Goal: Information Seeking & Learning: Find contact information

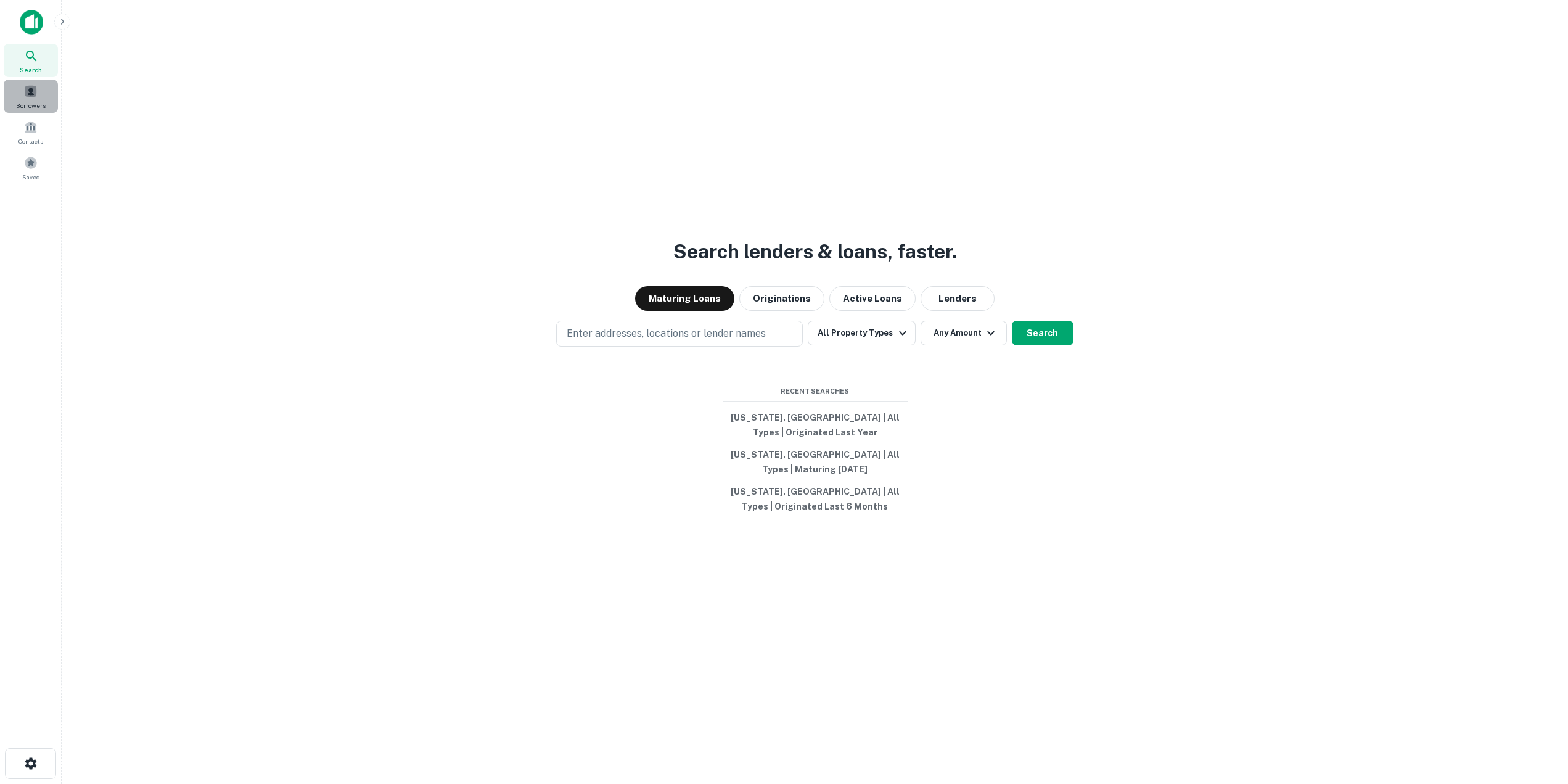
click at [37, 105] on span "Borrowers" at bounding box center [30, 106] width 29 height 10
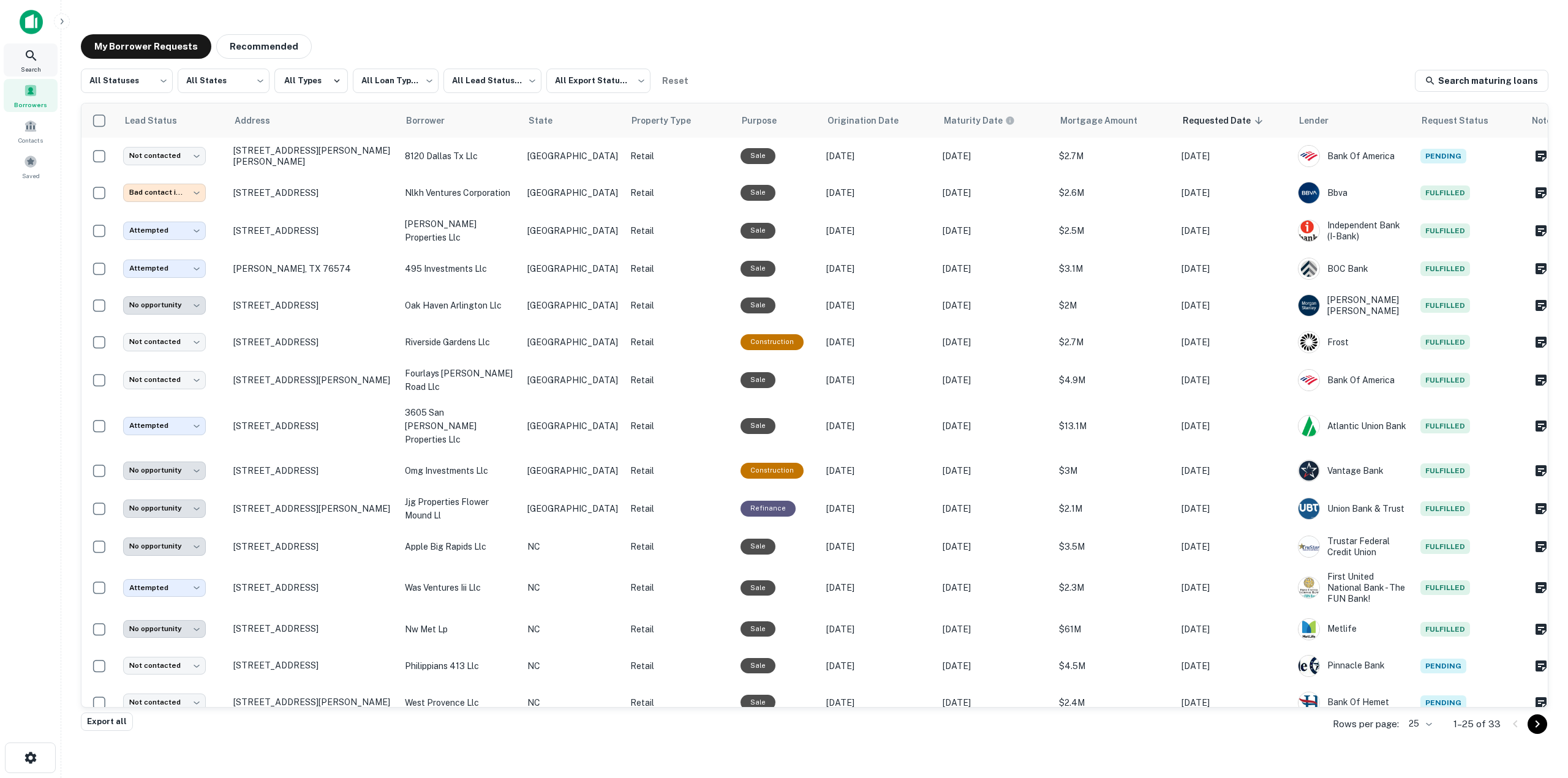
click at [39, 70] on span "Search" at bounding box center [30, 69] width 20 height 9
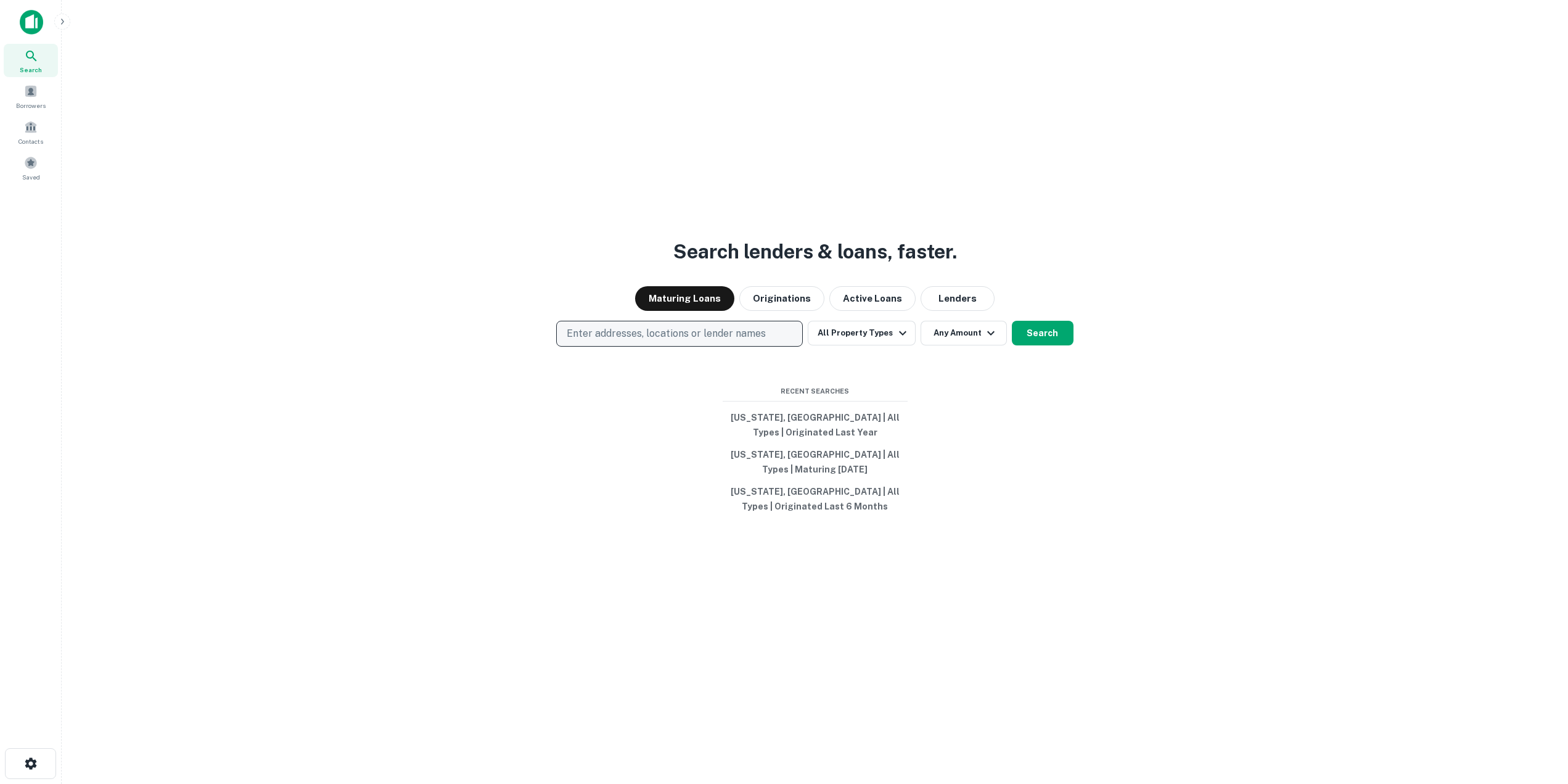
click at [701, 334] on p "Enter addresses, locations or lender names" at bounding box center [666, 334] width 199 height 15
type input "*****"
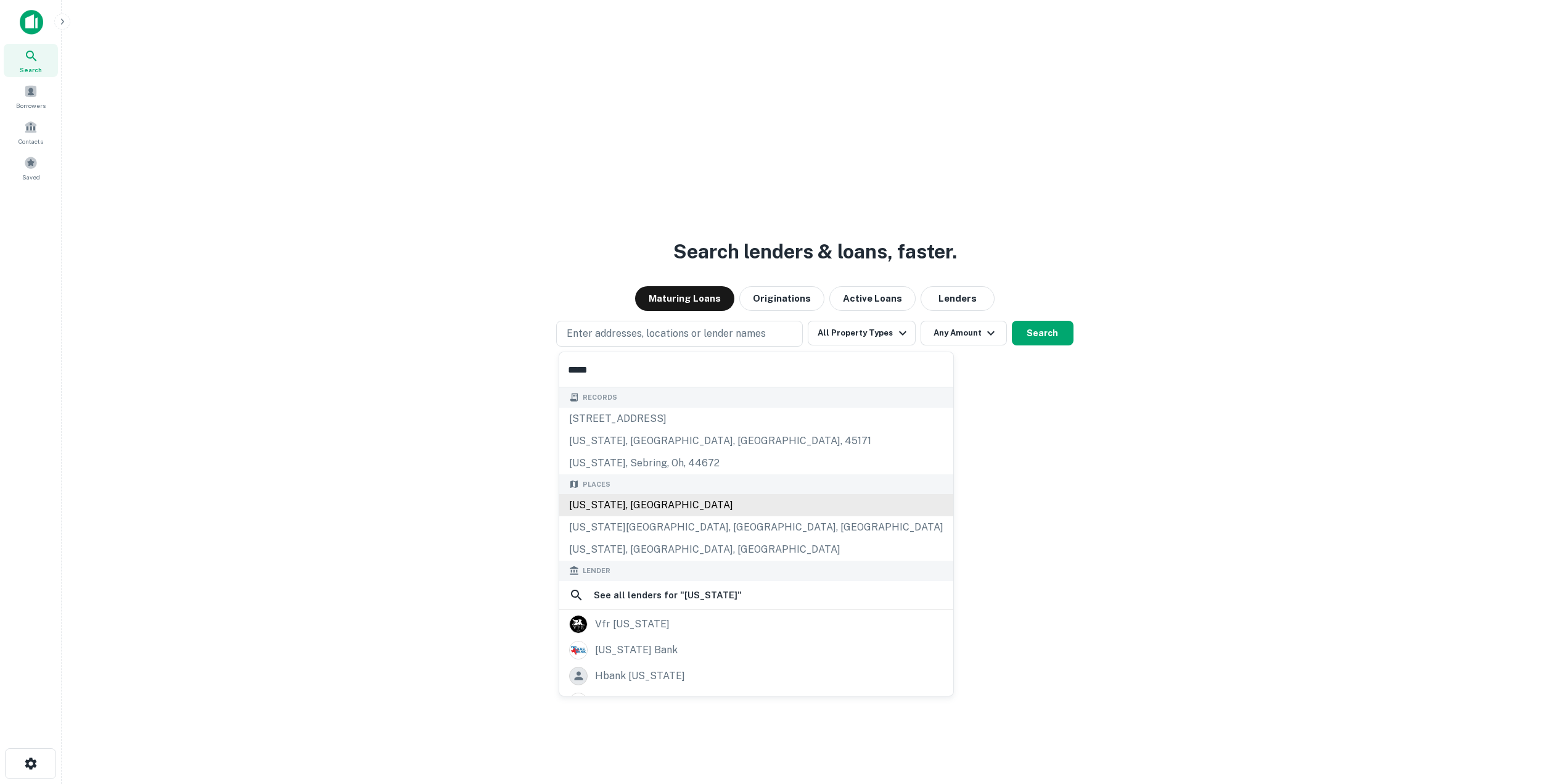
click at [636, 503] on div "Texas, USA" at bounding box center [756, 504] width 394 height 22
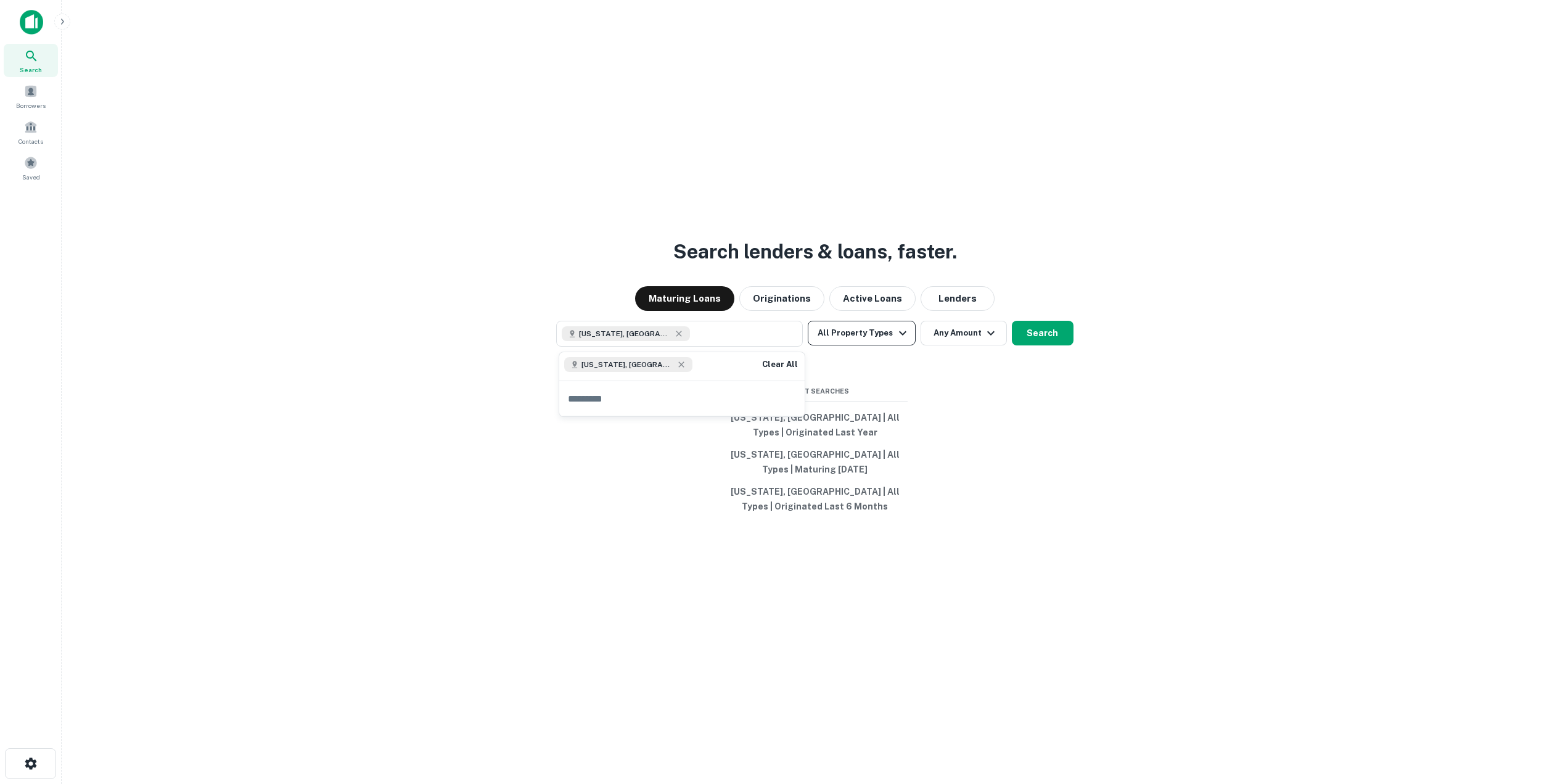
click at [877, 332] on button "All Property Types" at bounding box center [861, 333] width 107 height 25
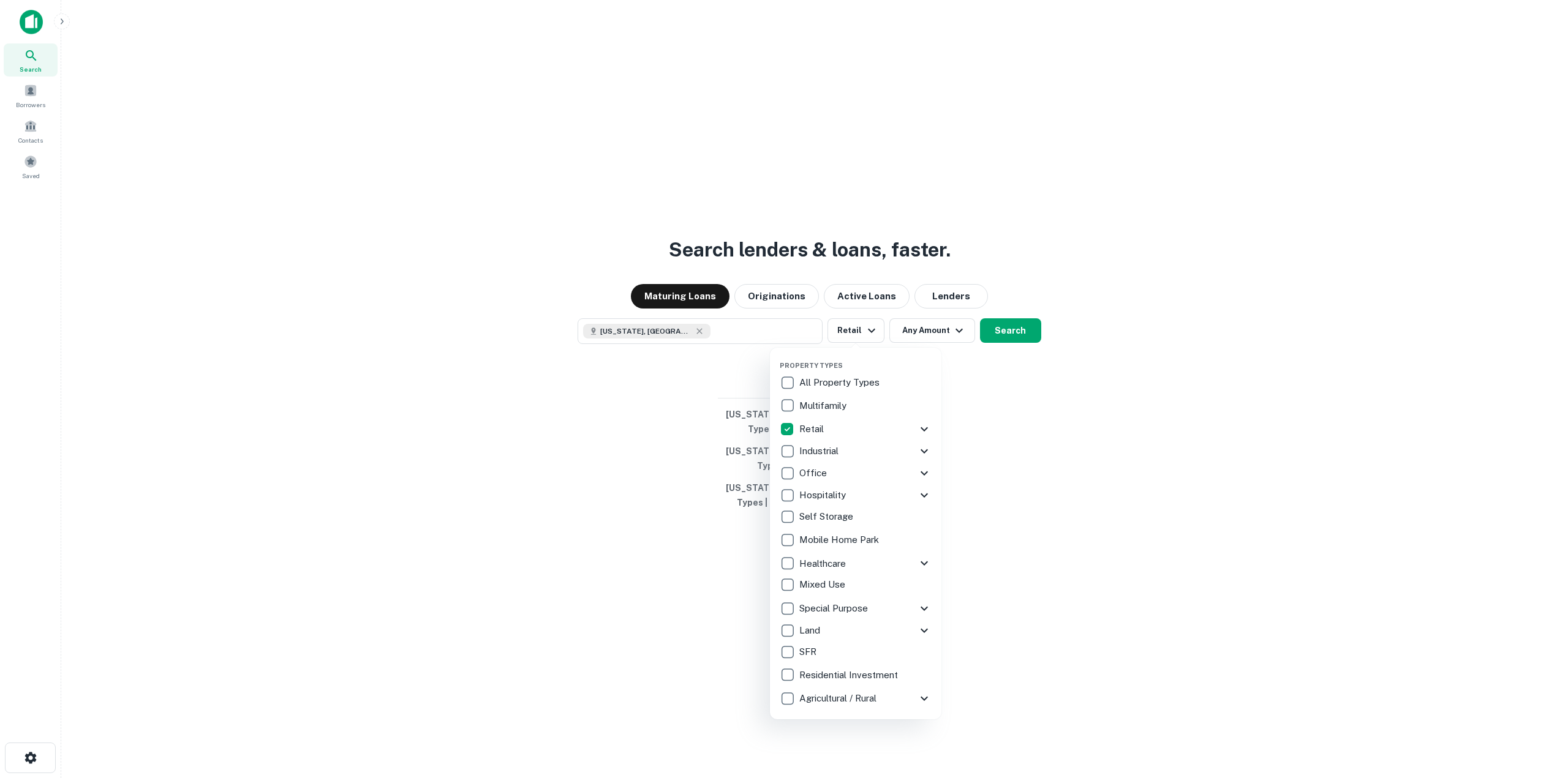
click at [921, 426] on icon at bounding box center [924, 430] width 15 height 15
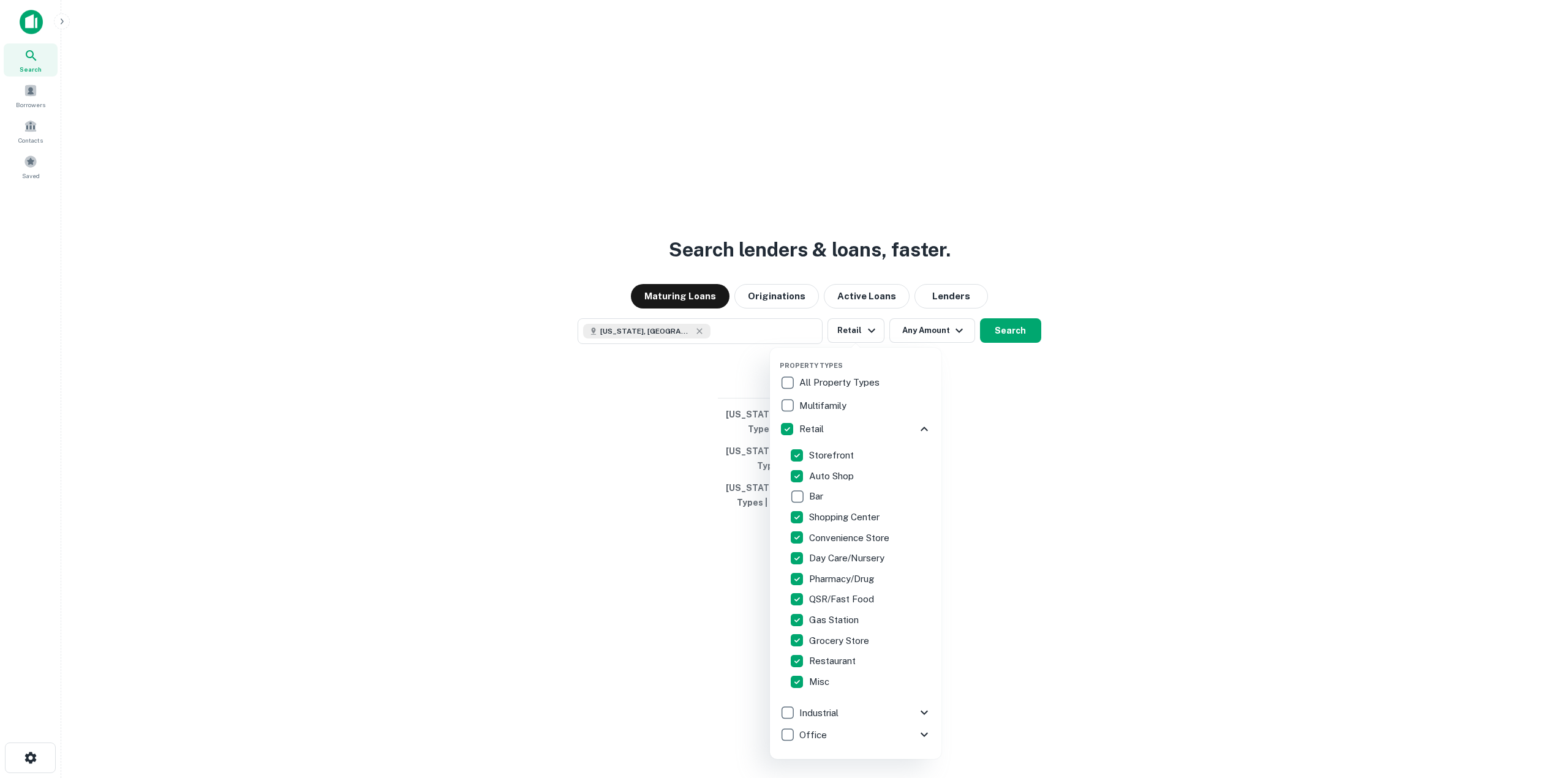
click at [1046, 539] on div at bounding box center [784, 389] width 1568 height 778
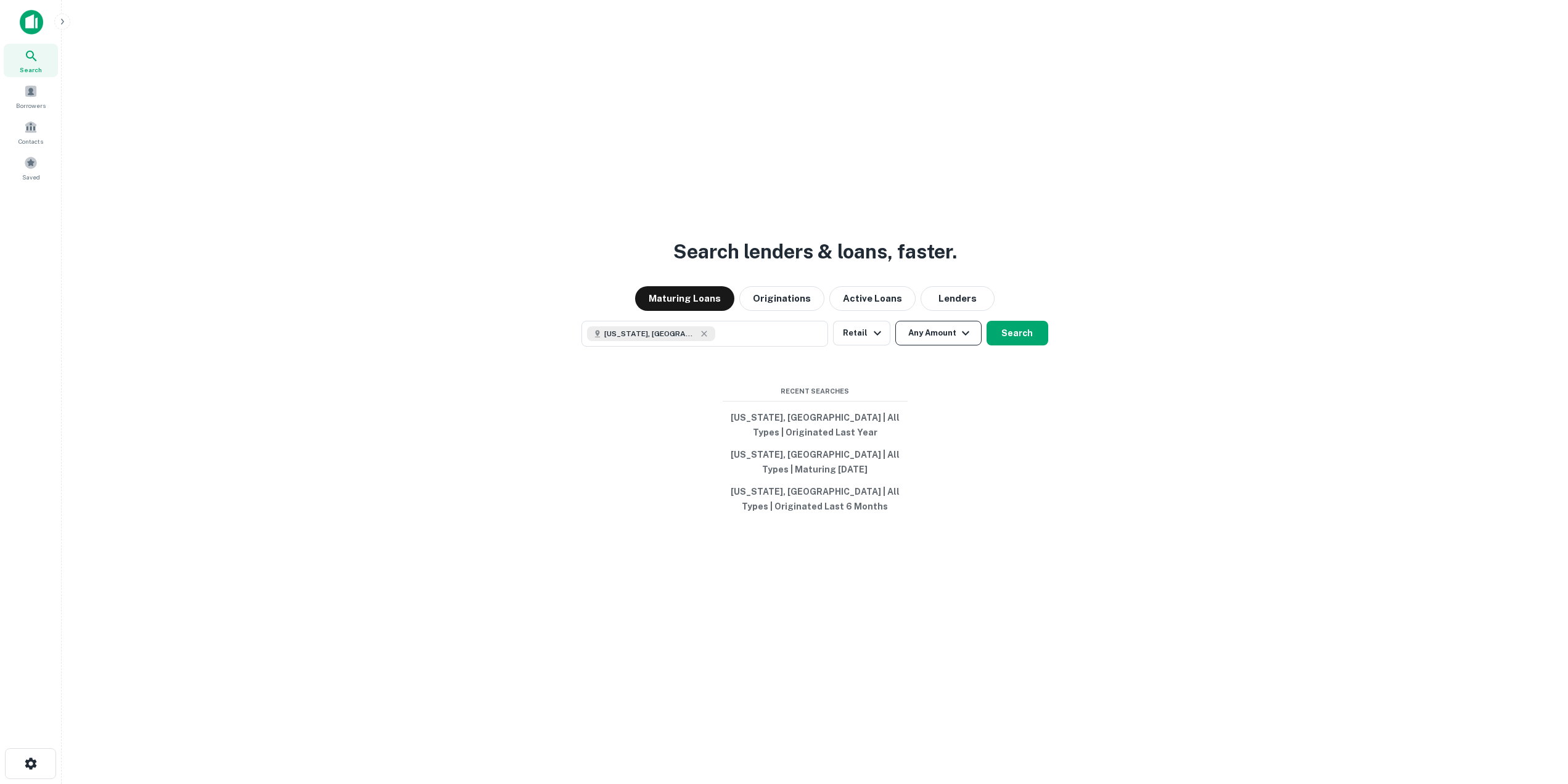
click at [947, 332] on button "Any Amount" at bounding box center [938, 333] width 87 height 25
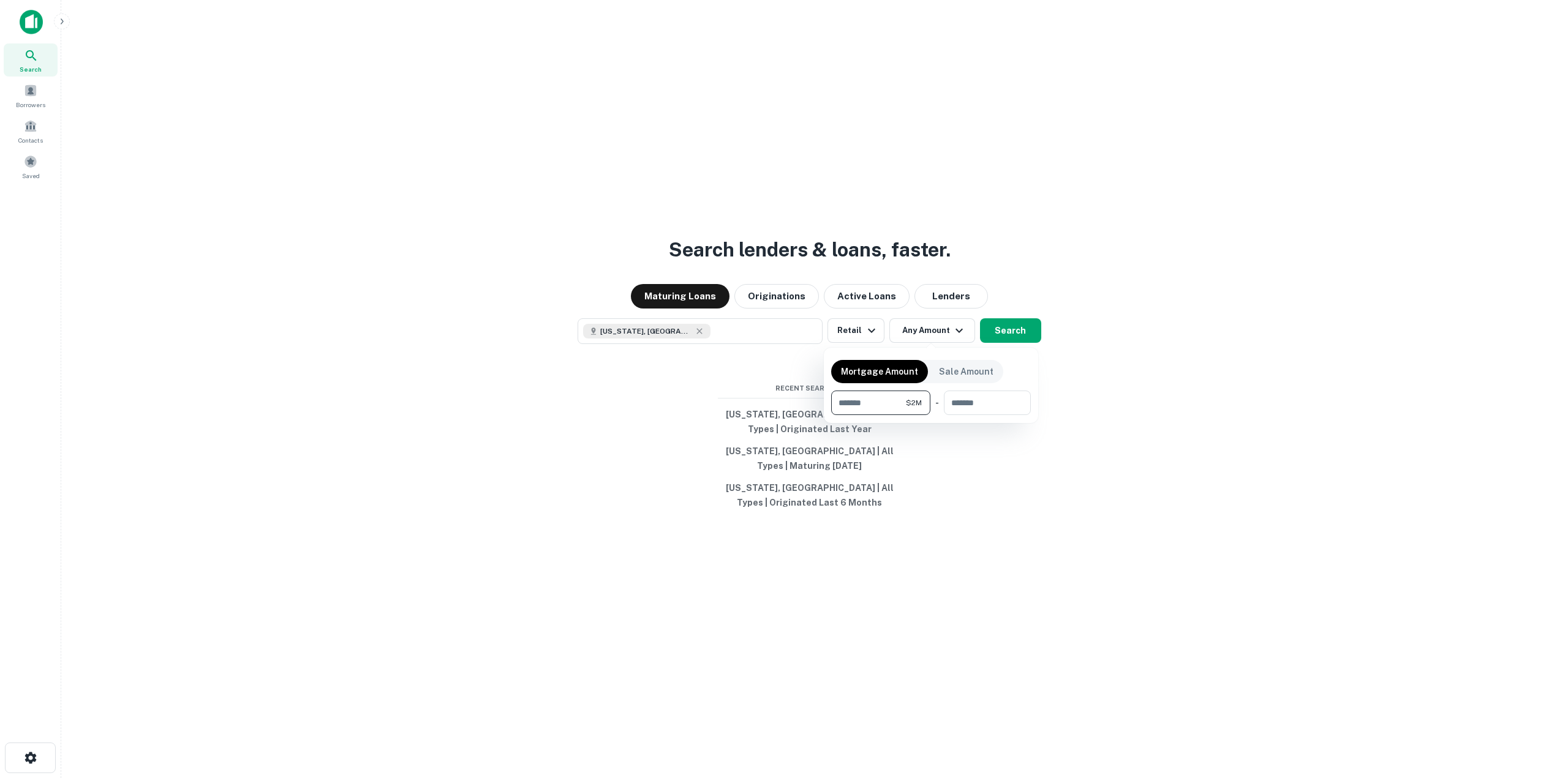
type input "*******"
click at [1019, 331] on div at bounding box center [784, 389] width 1568 height 778
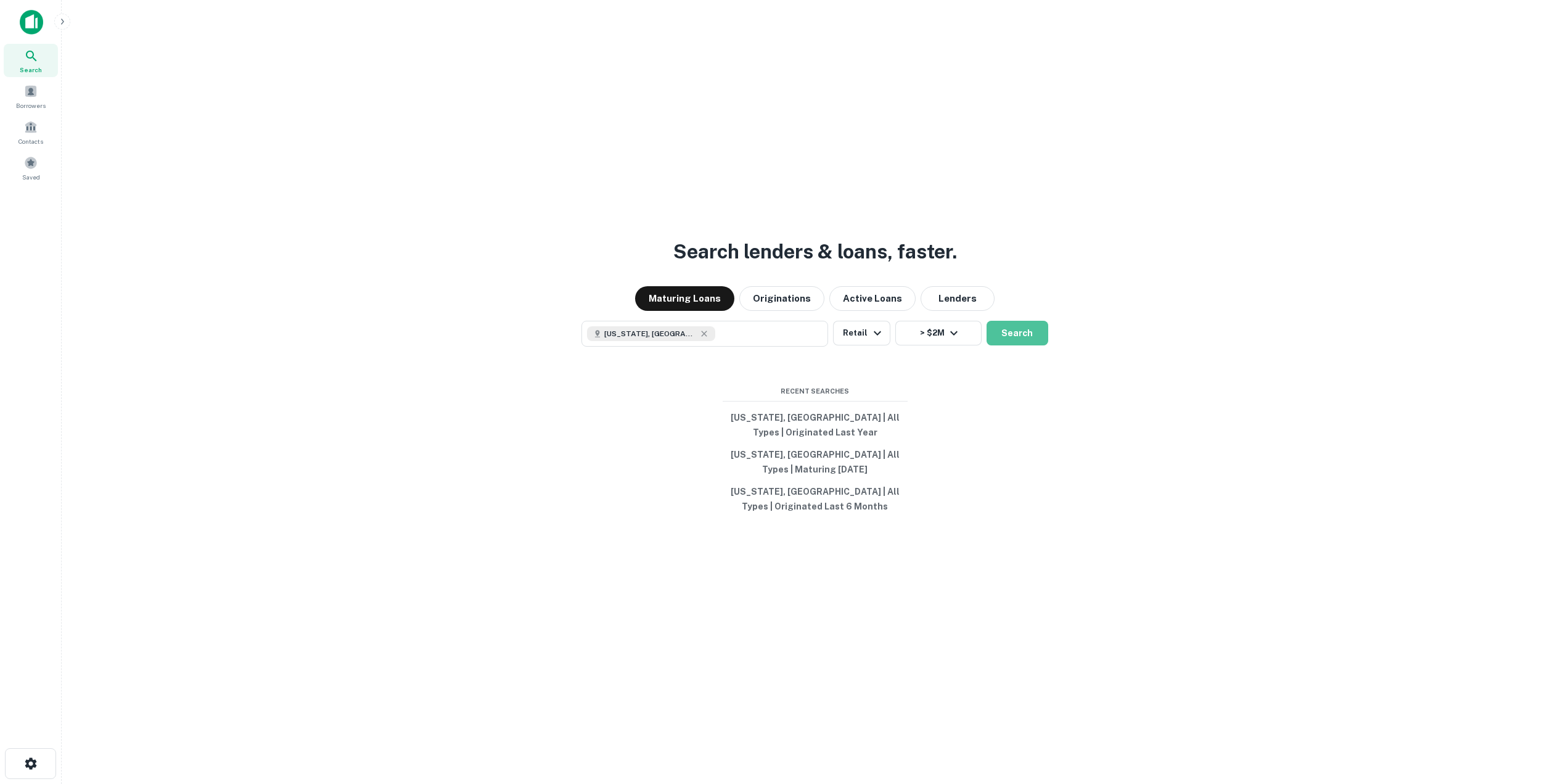
click at [1026, 334] on button "Search" at bounding box center [1016, 333] width 62 height 25
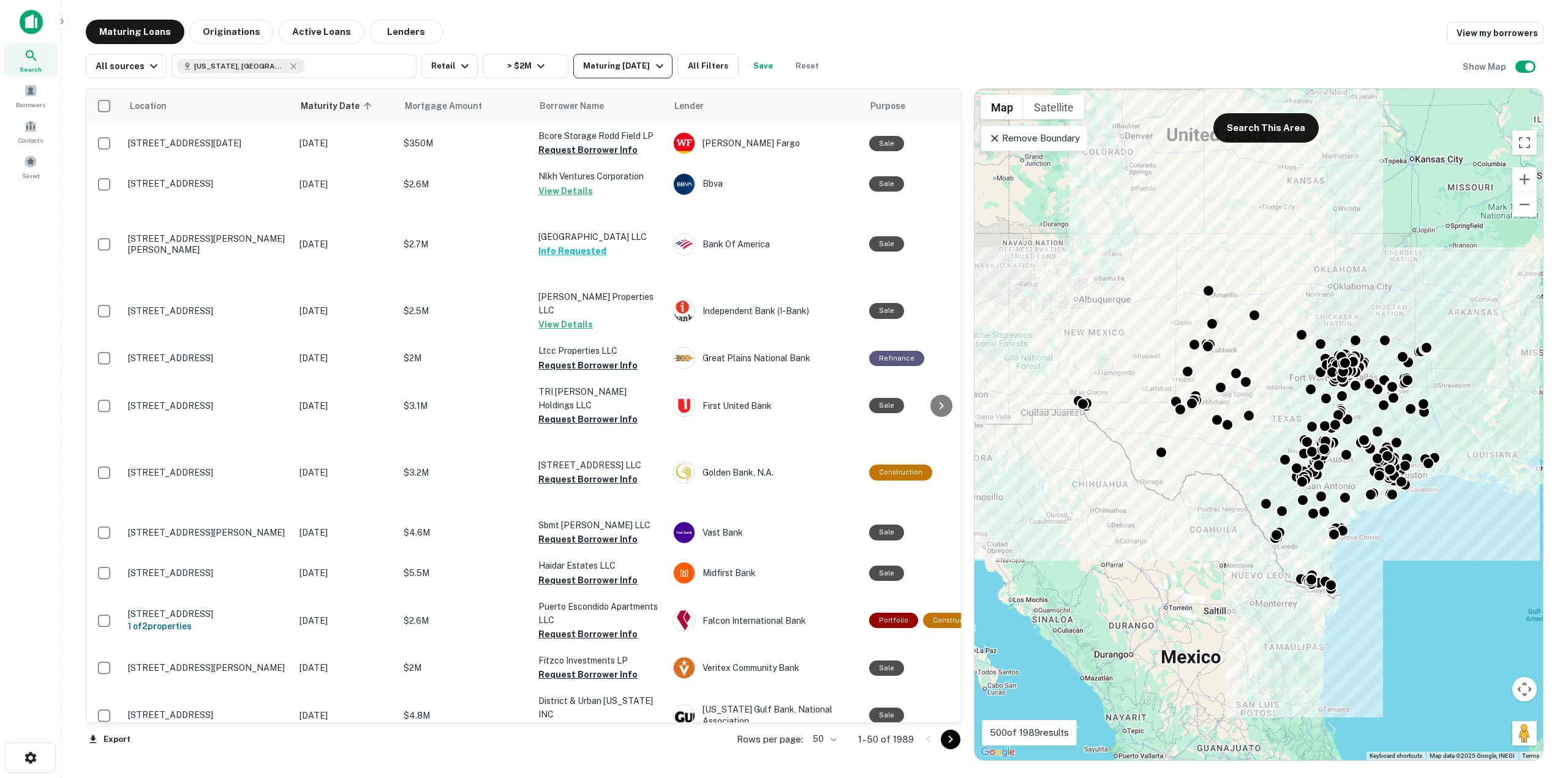
click at [631, 66] on div "Maturing In 1 Year" at bounding box center [624, 66] width 83 height 15
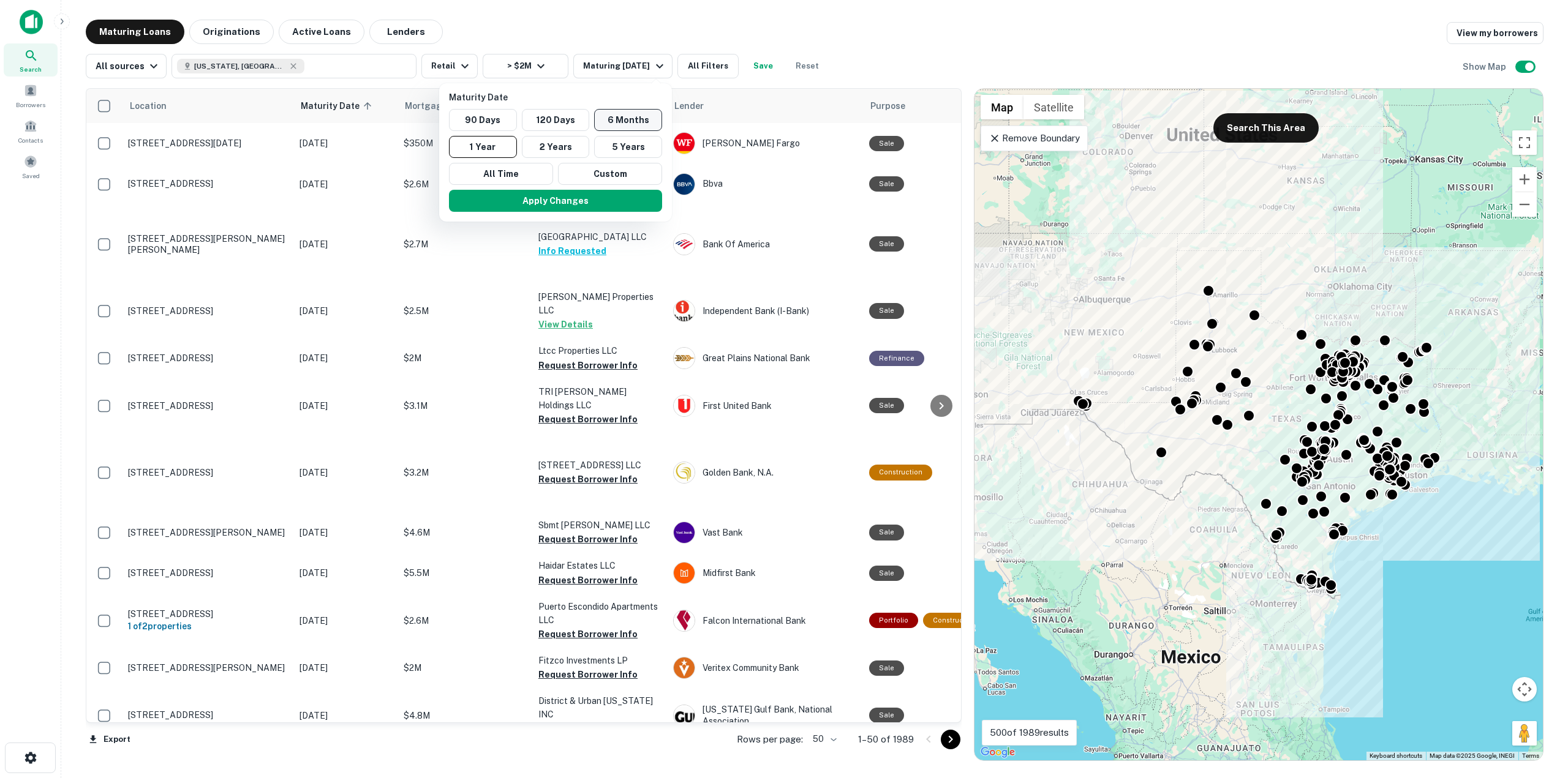
click at [627, 127] on button "6 Months" at bounding box center [628, 119] width 68 height 22
click at [605, 199] on button "Apply Changes" at bounding box center [569, 200] width 213 height 22
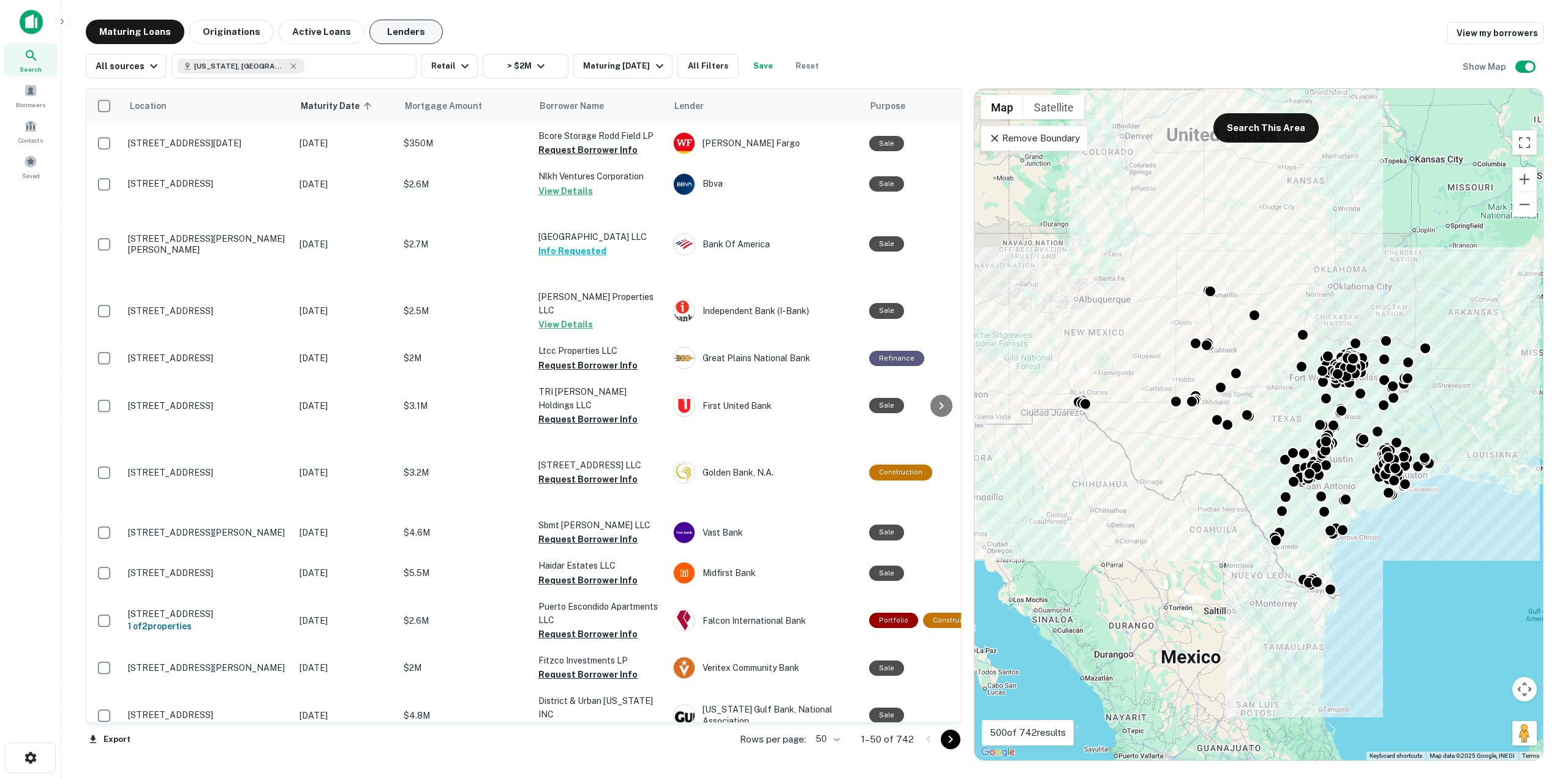
click at [405, 34] on button "Lenders" at bounding box center [406, 32] width 74 height 25
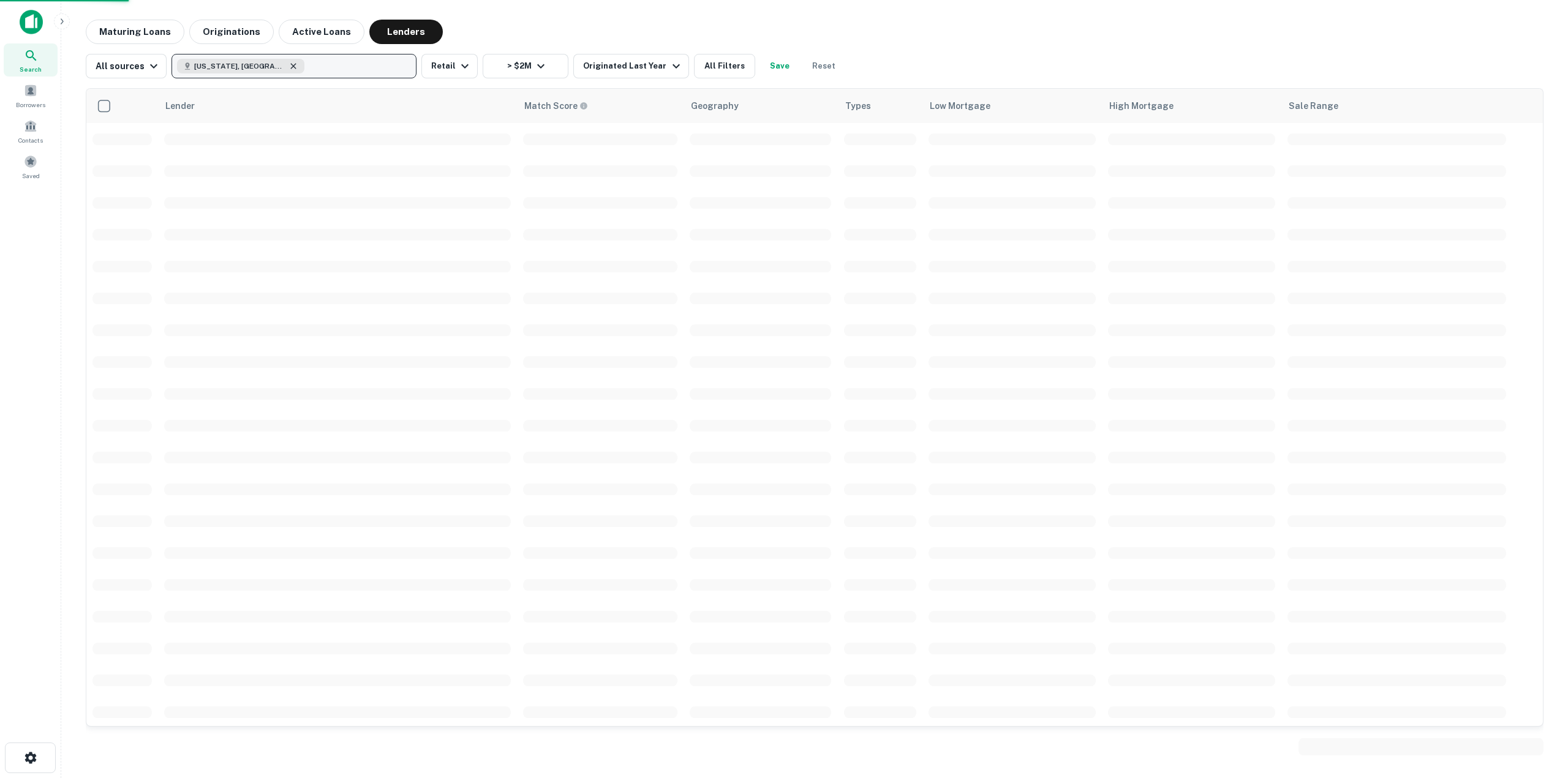
click at [288, 62] on icon "button" at bounding box center [293, 66] width 9 height 9
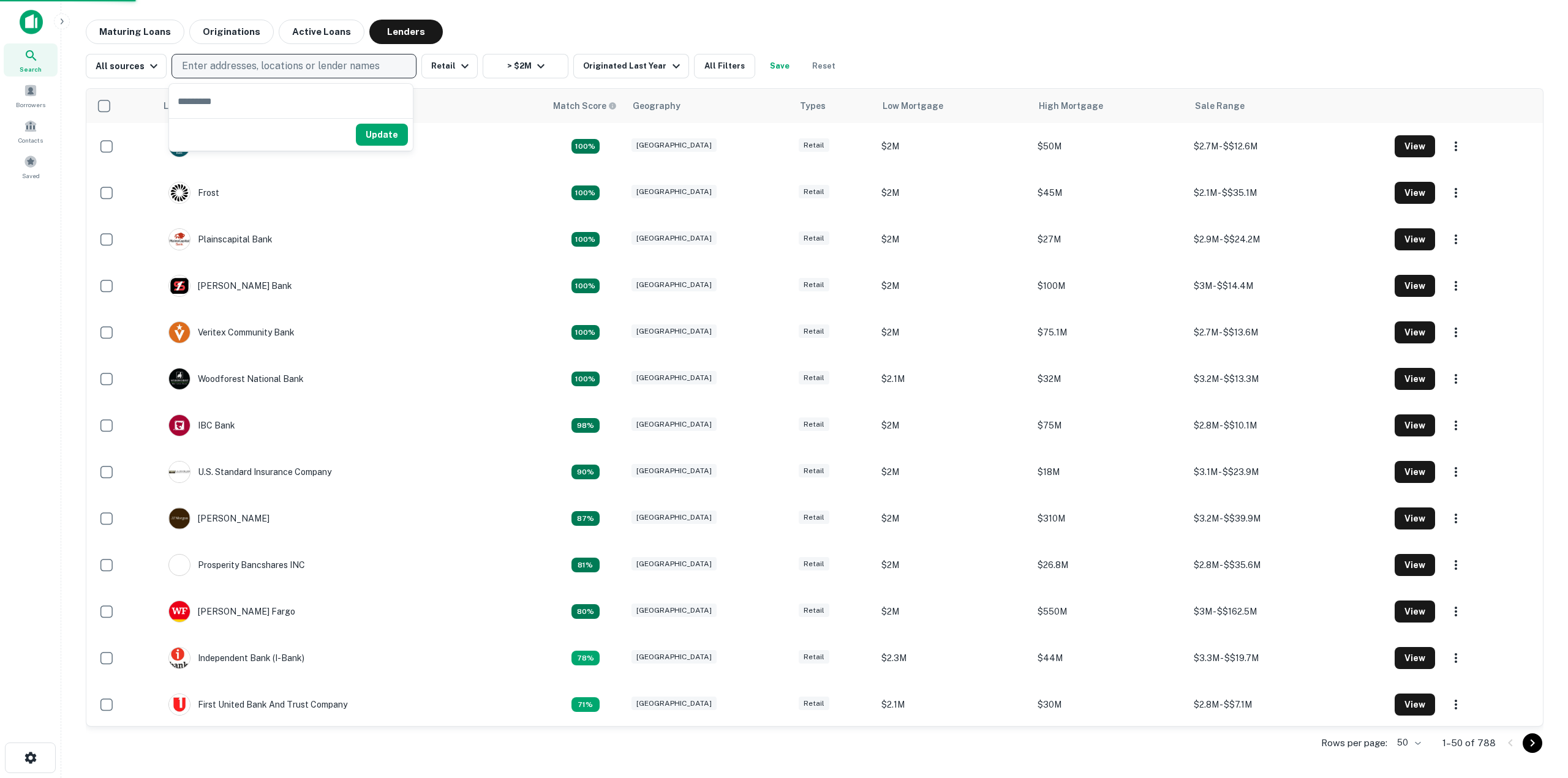
click at [251, 63] on p "Enter addresses, locations or lender names" at bounding box center [281, 66] width 197 height 15
click at [326, 64] on p "Enter addresses, locations or lender names" at bounding box center [281, 66] width 197 height 15
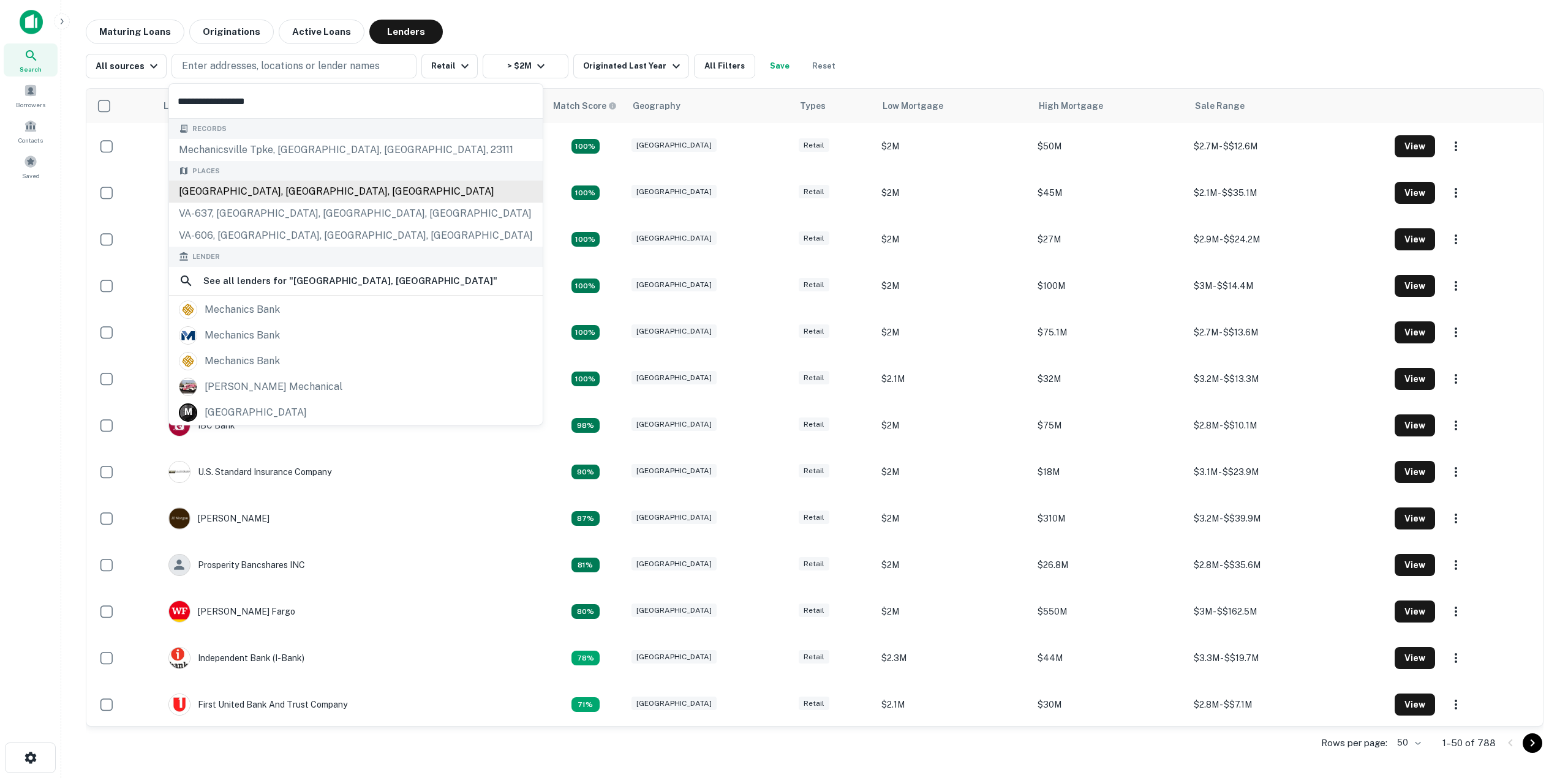
click at [294, 190] on div "Mechanicsville, VA, USA" at bounding box center [355, 191] width 373 height 22
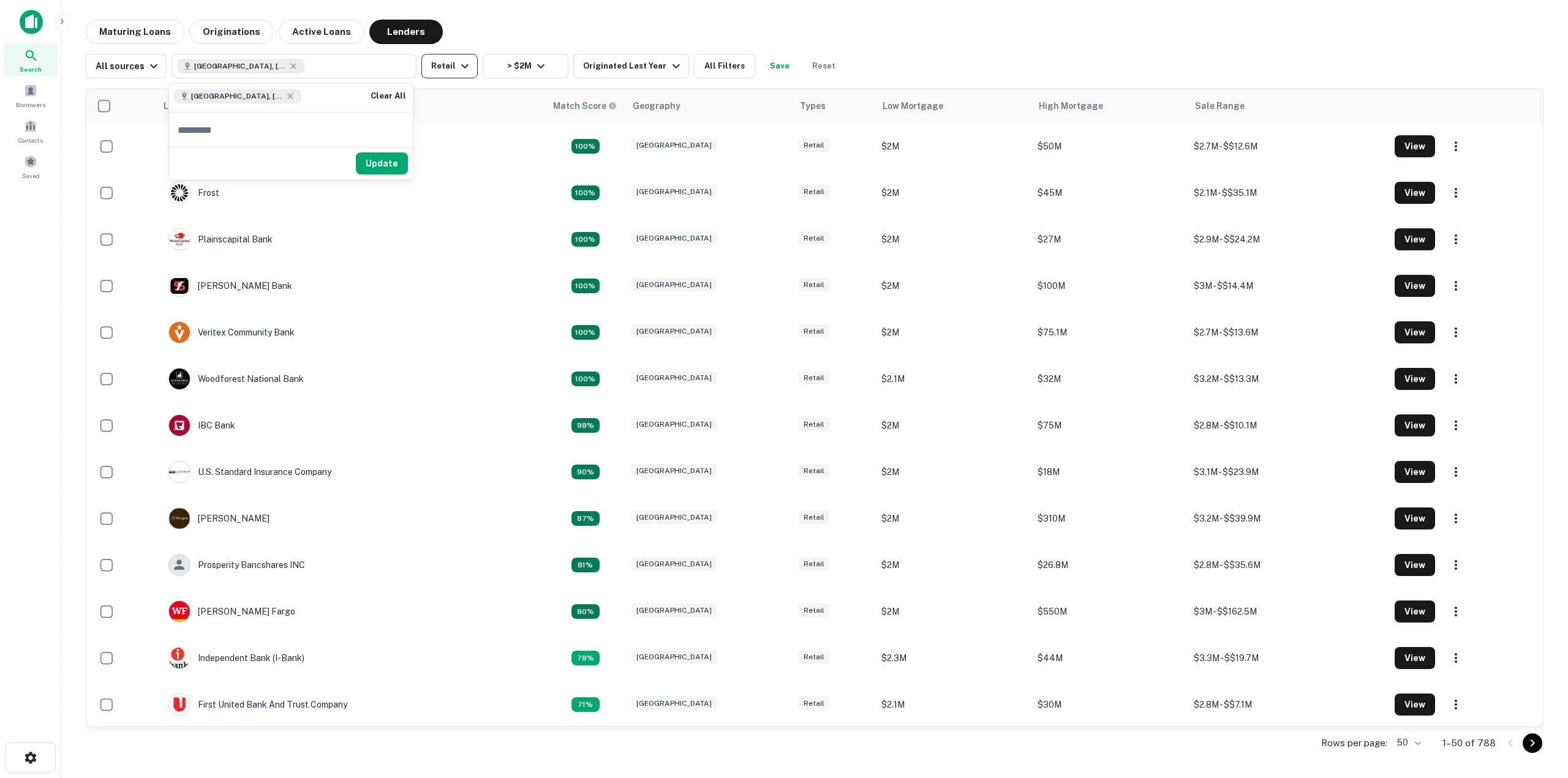
click at [458, 65] on icon "button" at bounding box center [465, 66] width 15 height 15
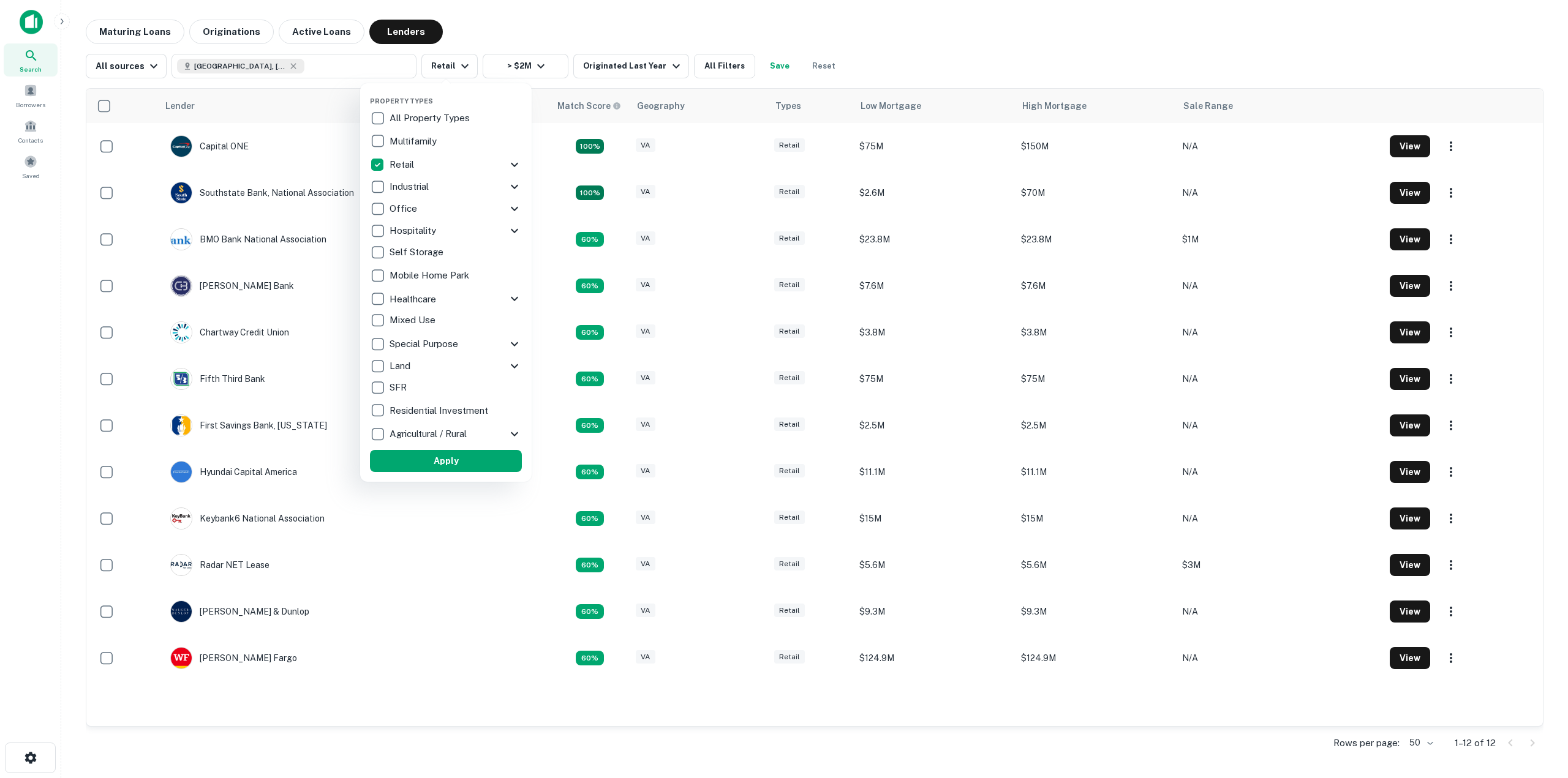
click at [511, 164] on icon at bounding box center [515, 165] width 15 height 15
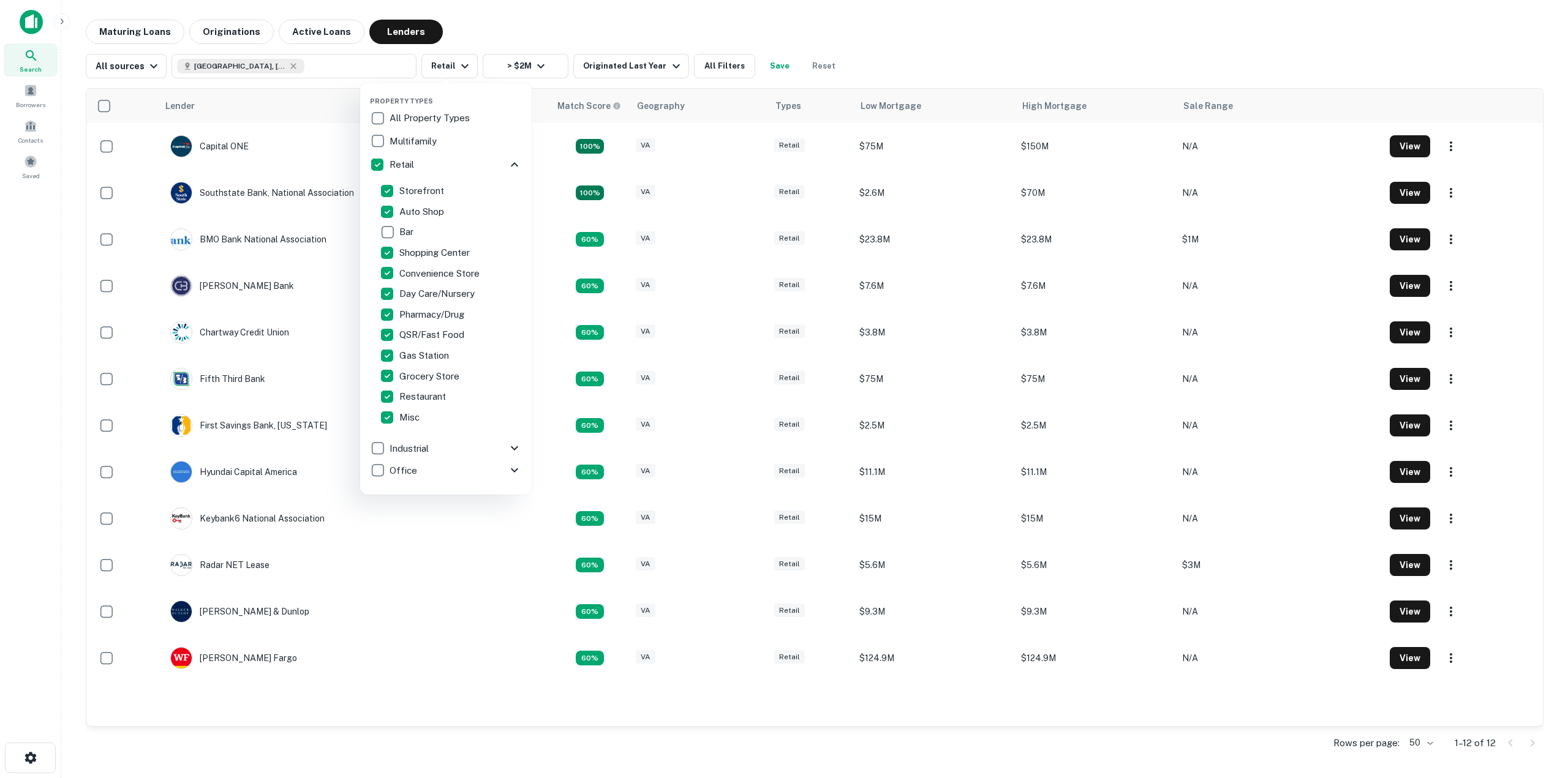
click at [669, 26] on div at bounding box center [784, 389] width 1568 height 778
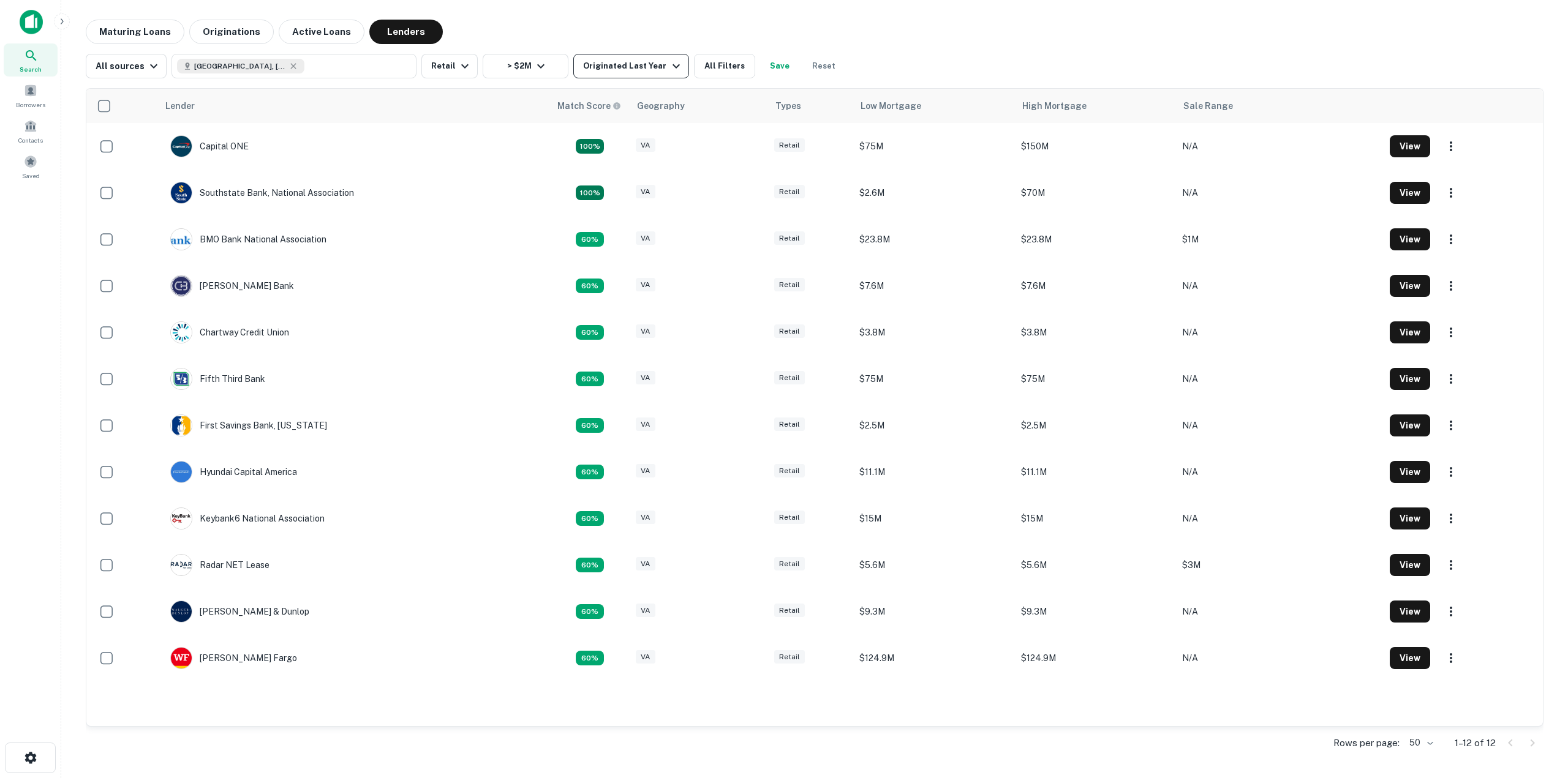
click at [621, 71] on div "Originated Last Year" at bounding box center [633, 66] width 100 height 15
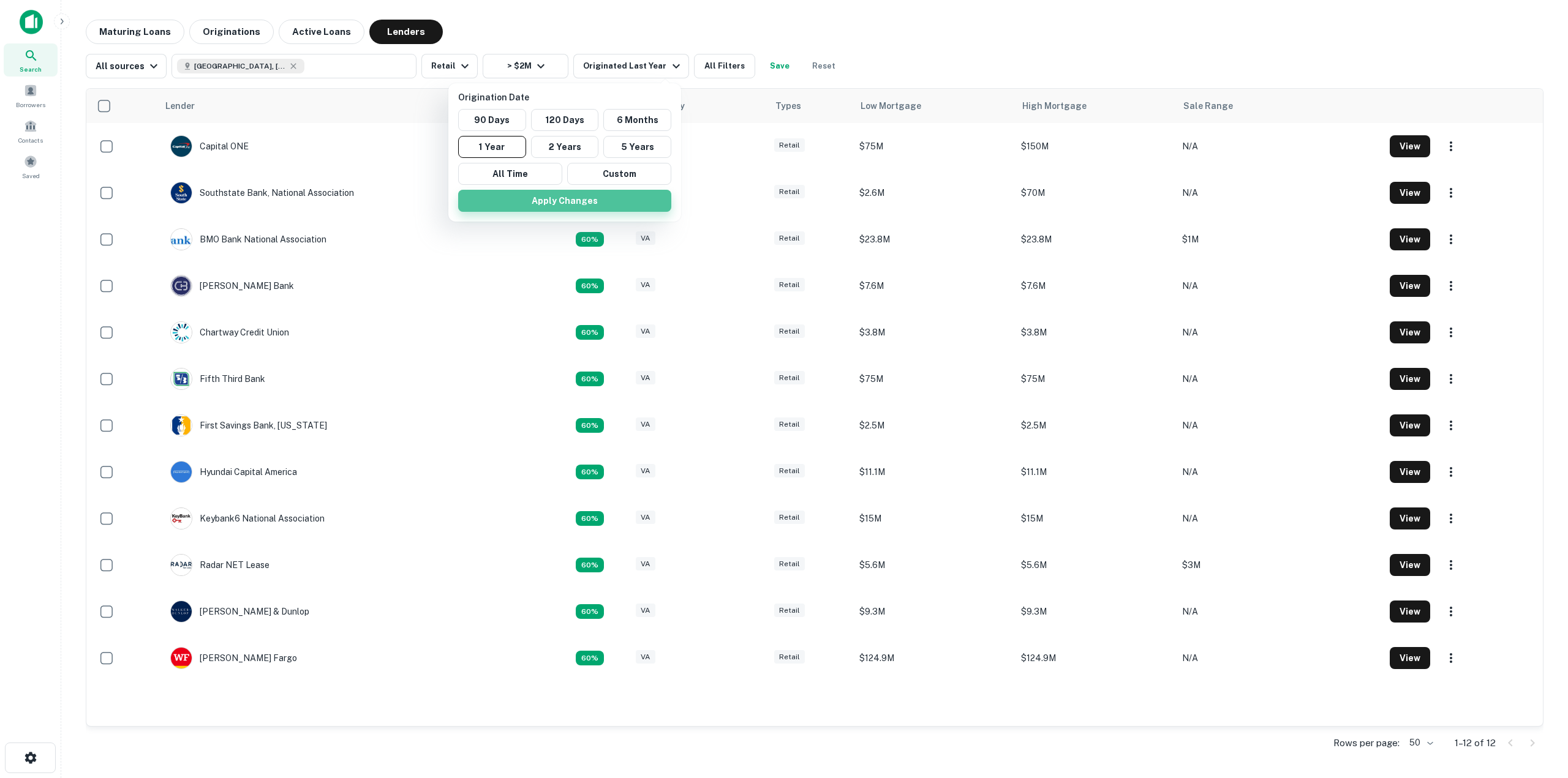
click at [572, 201] on button "Apply Changes" at bounding box center [565, 200] width 213 height 22
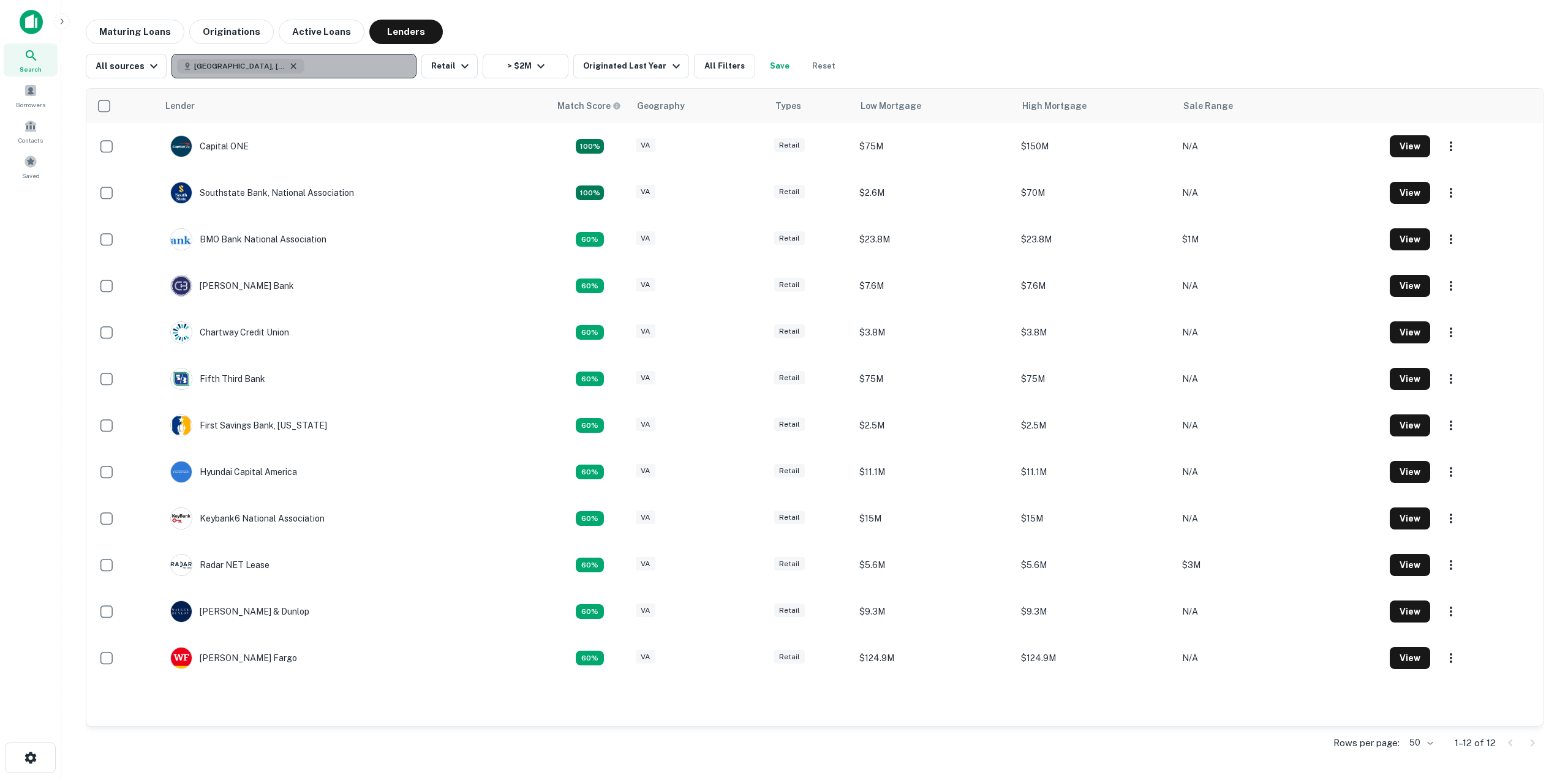
click at [291, 67] on icon "button" at bounding box center [294, 66] width 6 height 6
click at [288, 65] on p "Enter addresses, locations or lender names" at bounding box center [281, 66] width 197 height 15
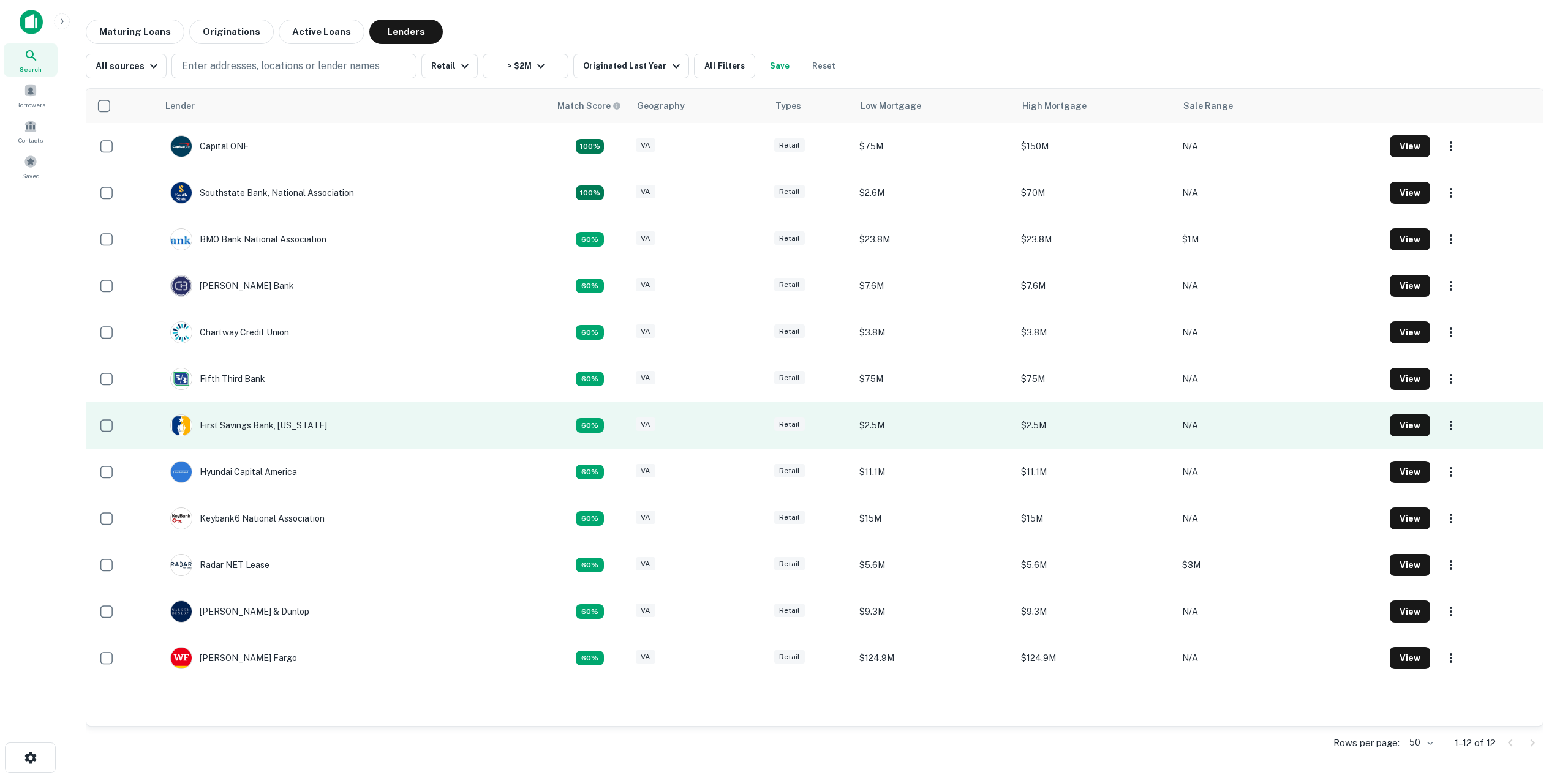
click at [332, 418] on td "First Savings Bank, Indiana" at bounding box center [353, 425] width 392 height 46
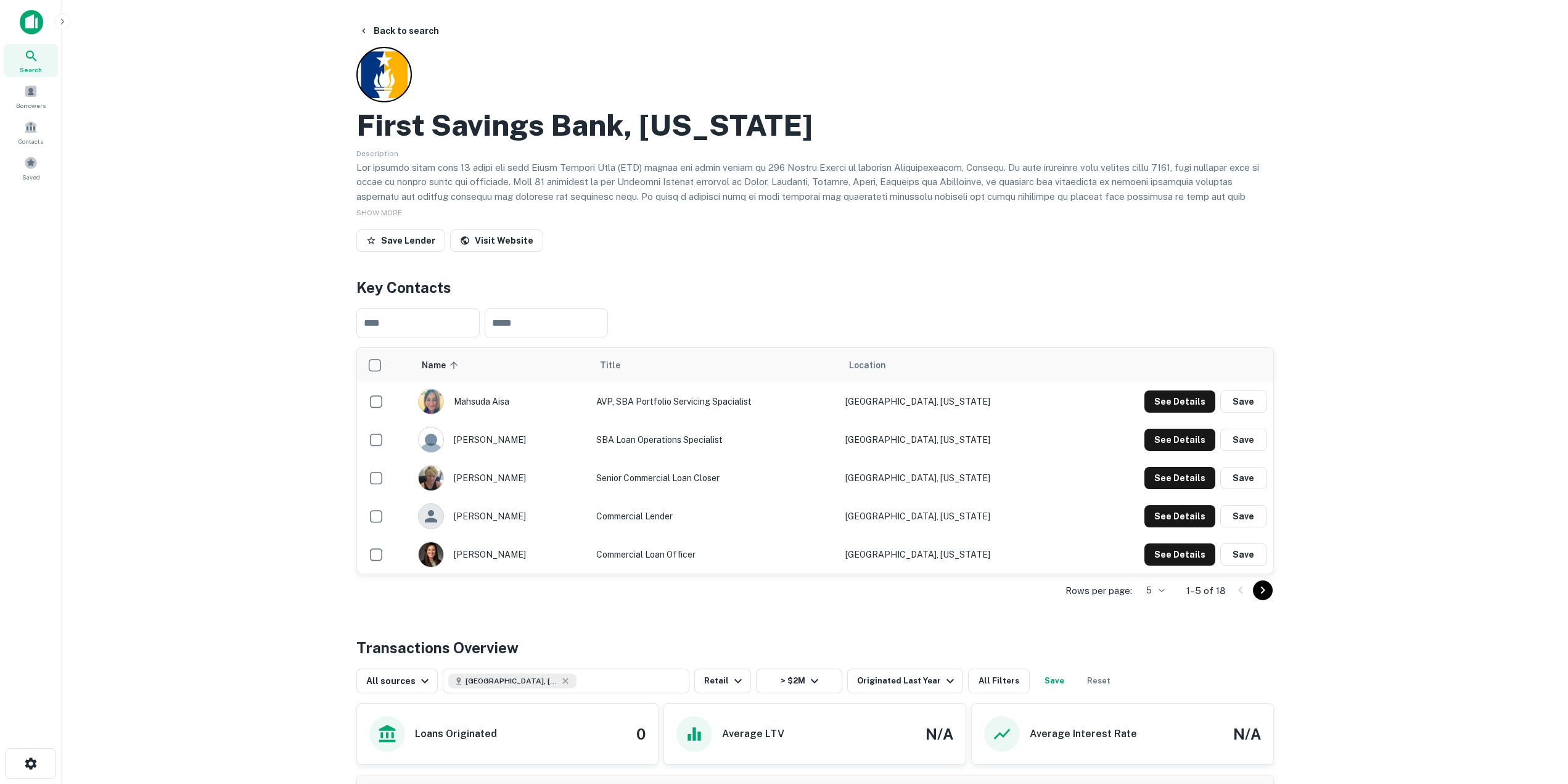
click at [1262, 591] on icon "Go to next page" at bounding box center [1263, 591] width 15 height 15
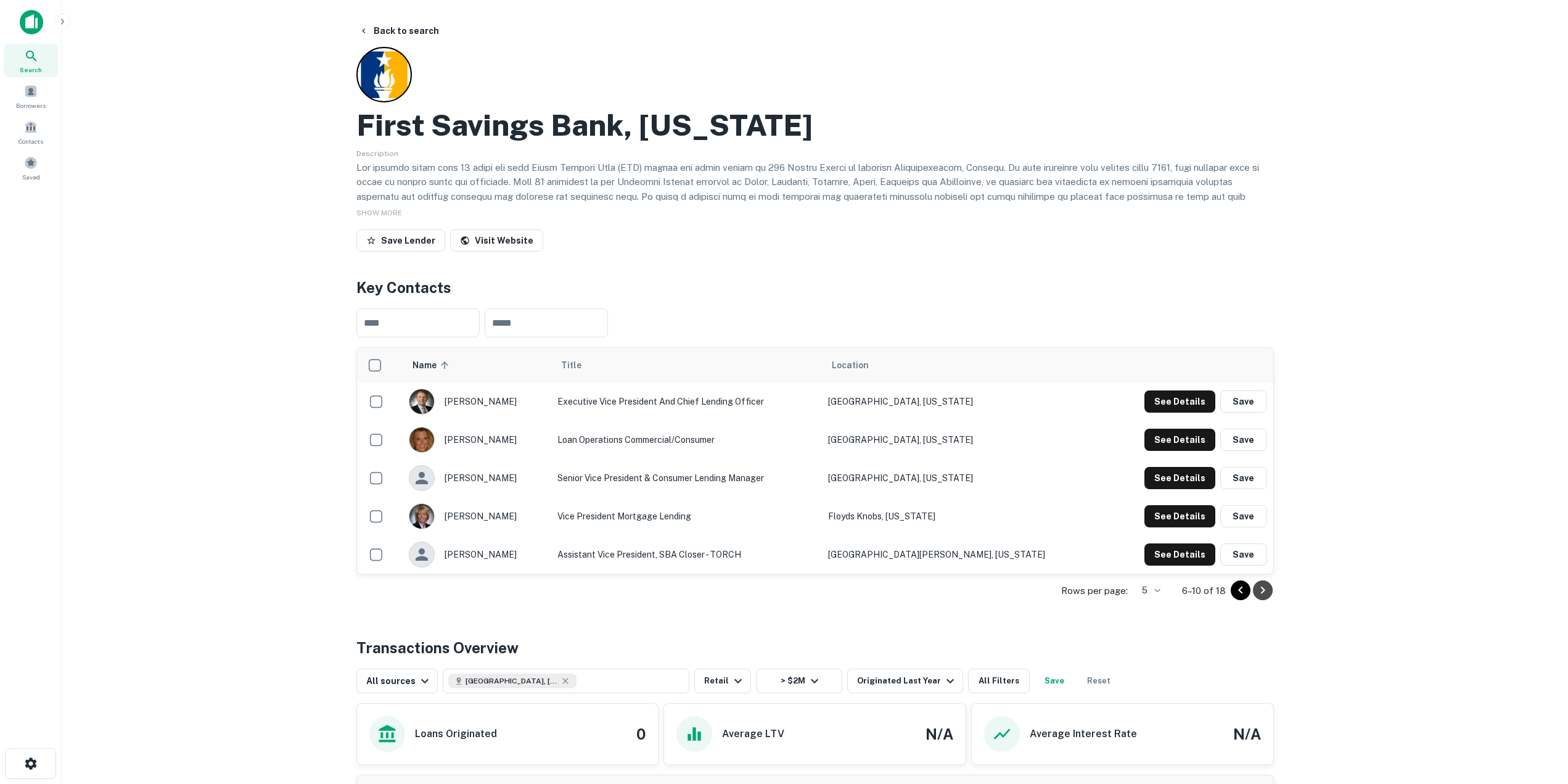
click at [1262, 591] on icon "Go to next page" at bounding box center [1263, 591] width 15 height 15
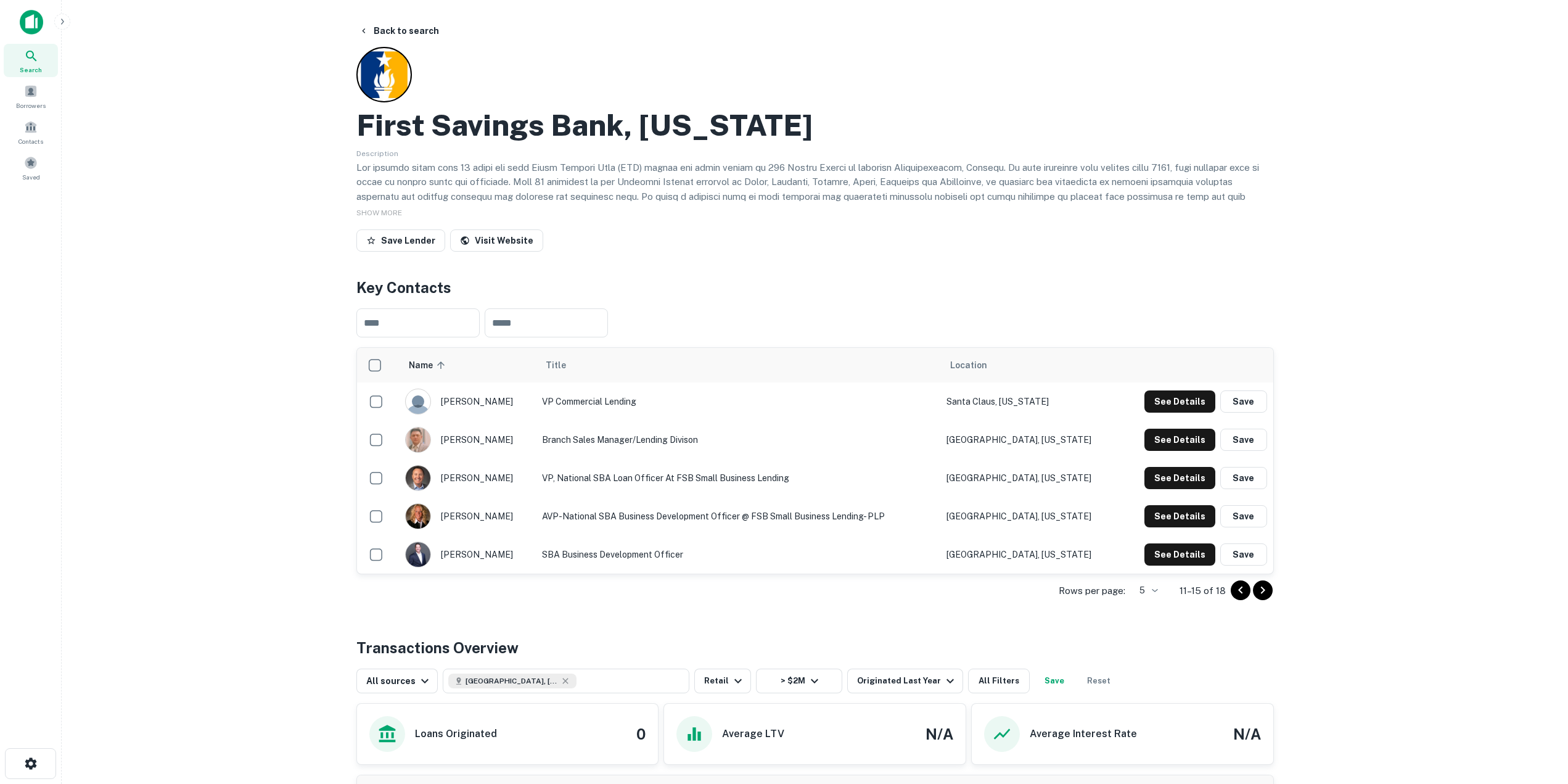
click at [1258, 592] on icon "Go to next page" at bounding box center [1263, 591] width 15 height 15
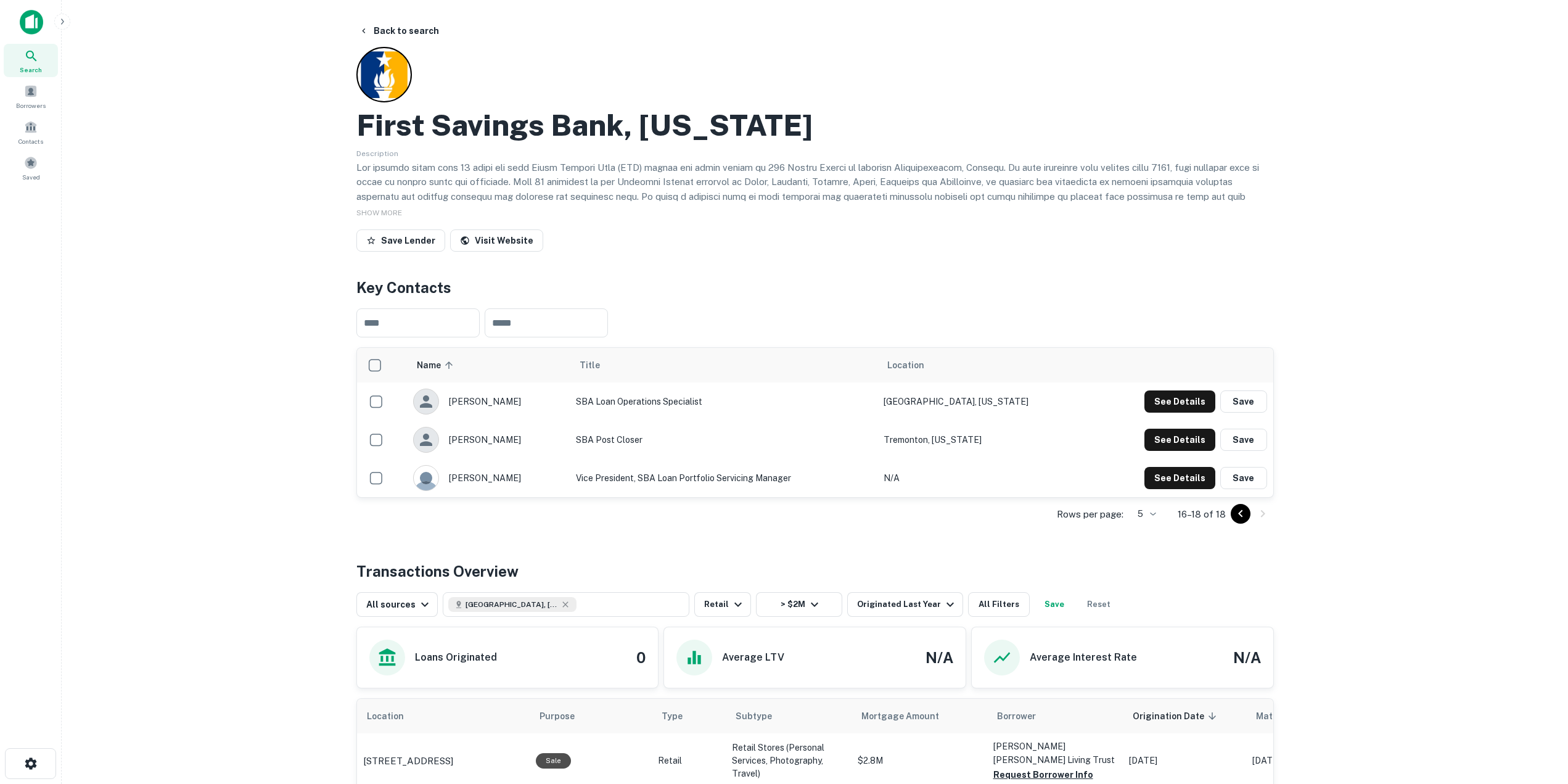
click at [1235, 519] on icon "Go to previous page" at bounding box center [1241, 514] width 15 height 15
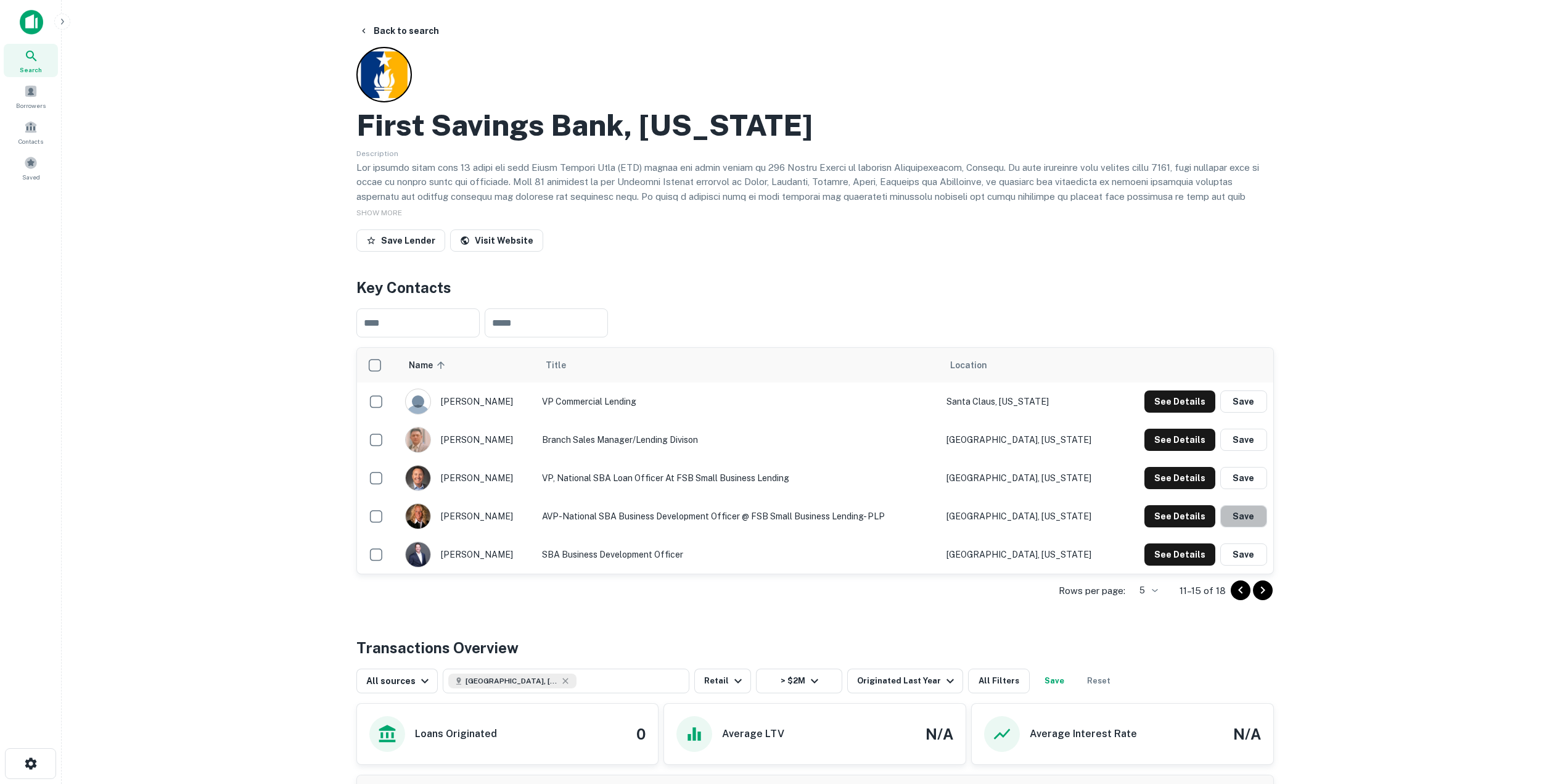
click at [1235, 519] on button "Save" at bounding box center [1243, 516] width 47 height 22
click at [1241, 588] on icon "Go to previous page" at bounding box center [1240, 591] width 5 height 8
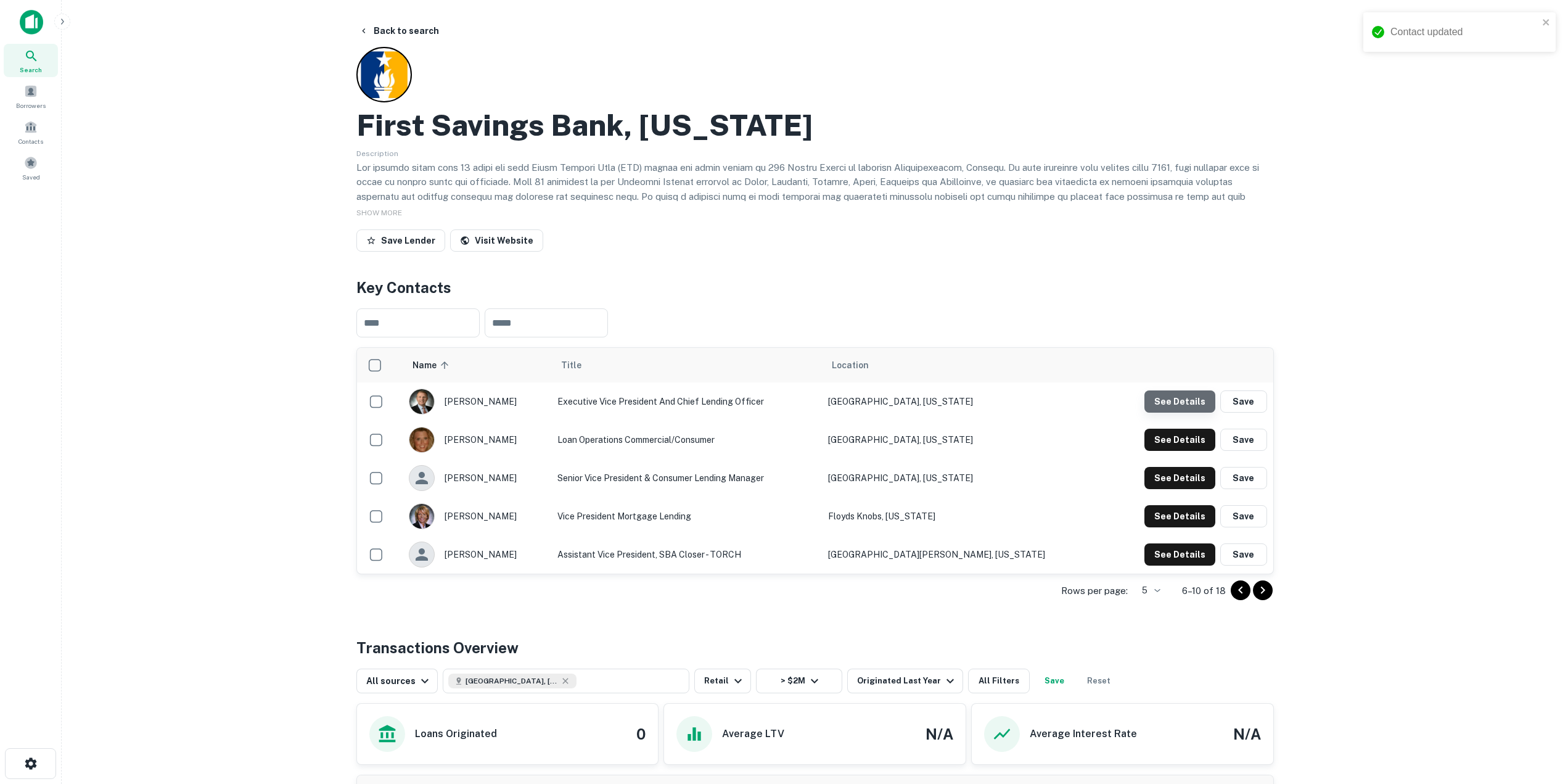
click at [1191, 406] on button "See Details" at bounding box center [1179, 401] width 71 height 22
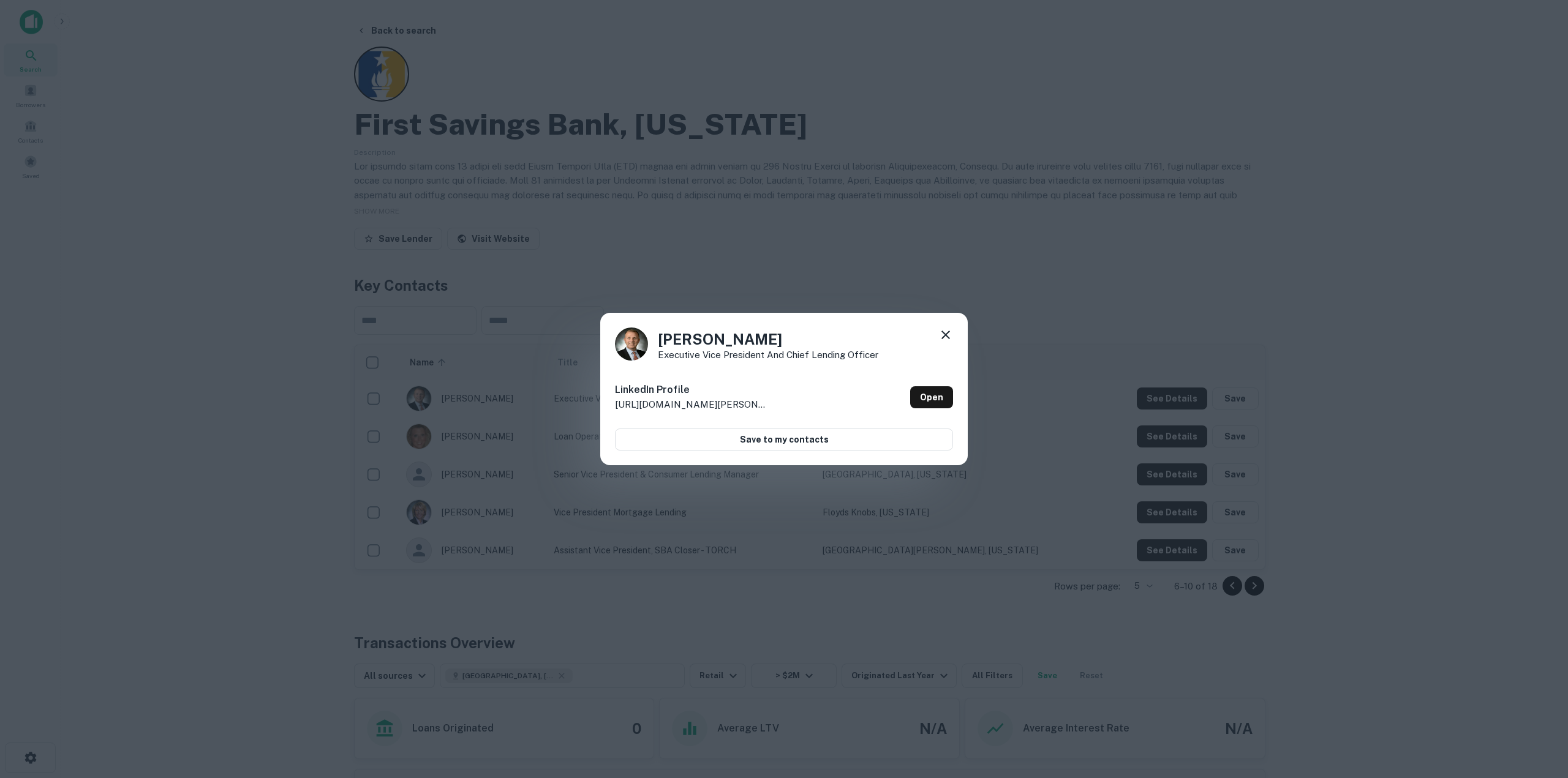
click at [943, 334] on icon at bounding box center [946, 335] width 15 height 15
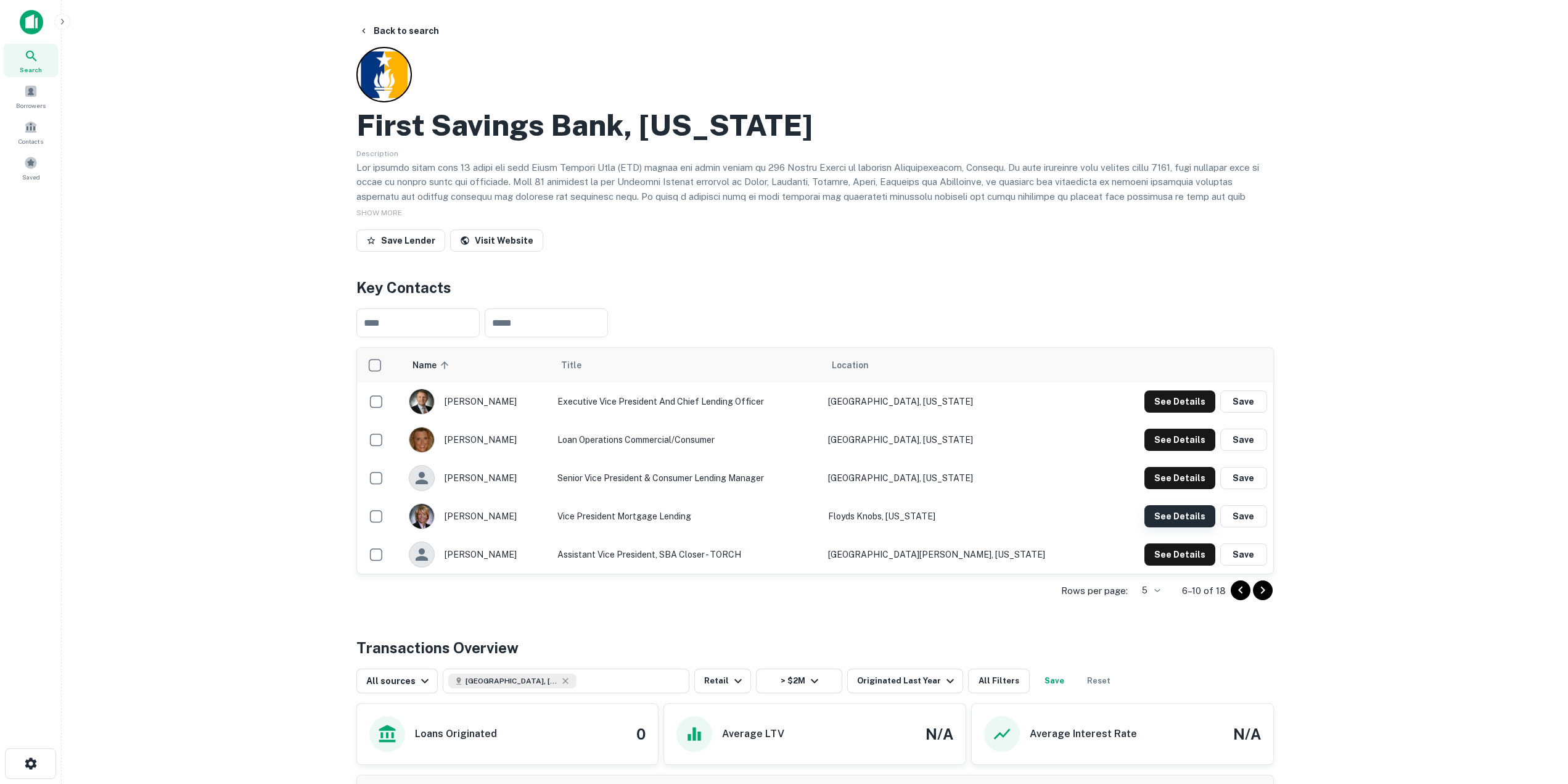
click at [1165, 518] on button "See Details" at bounding box center [1179, 516] width 71 height 22
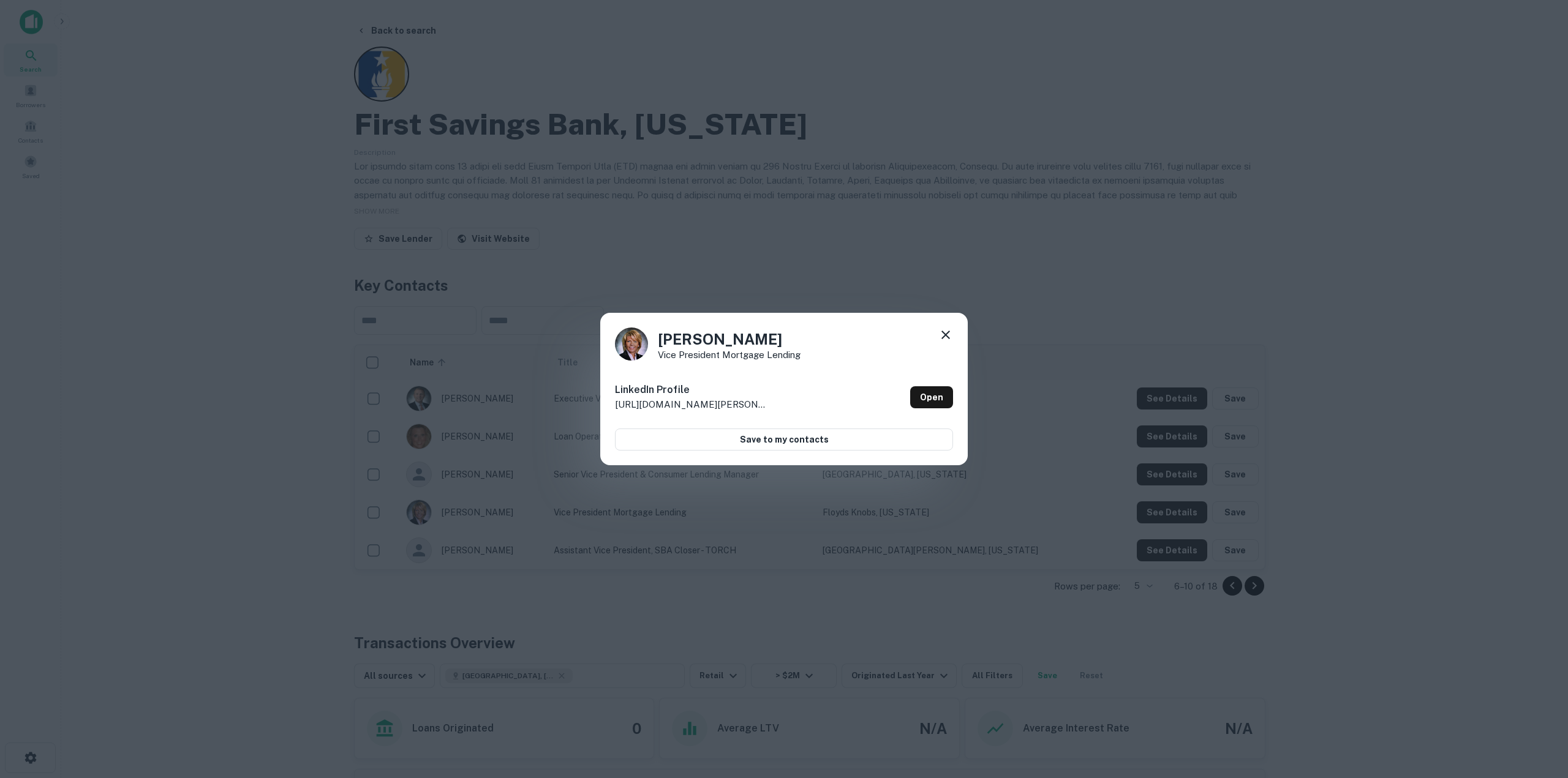
drag, startPoint x: 945, startPoint y: 335, endPoint x: 1085, endPoint y: 377, distance: 146.2
click at [945, 335] on icon at bounding box center [946, 335] width 15 height 15
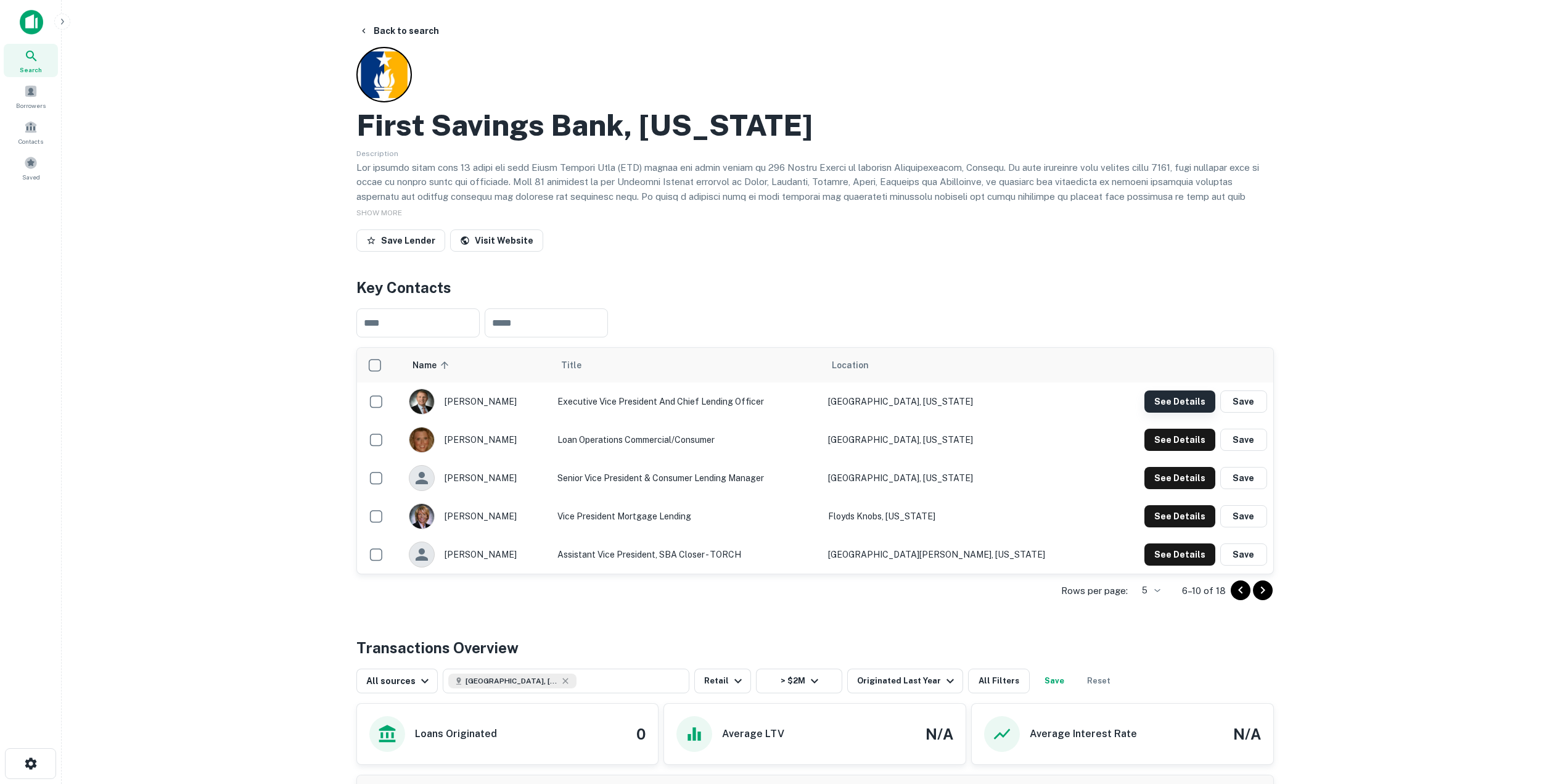
click at [1163, 406] on button "See Details" at bounding box center [1179, 401] width 71 height 22
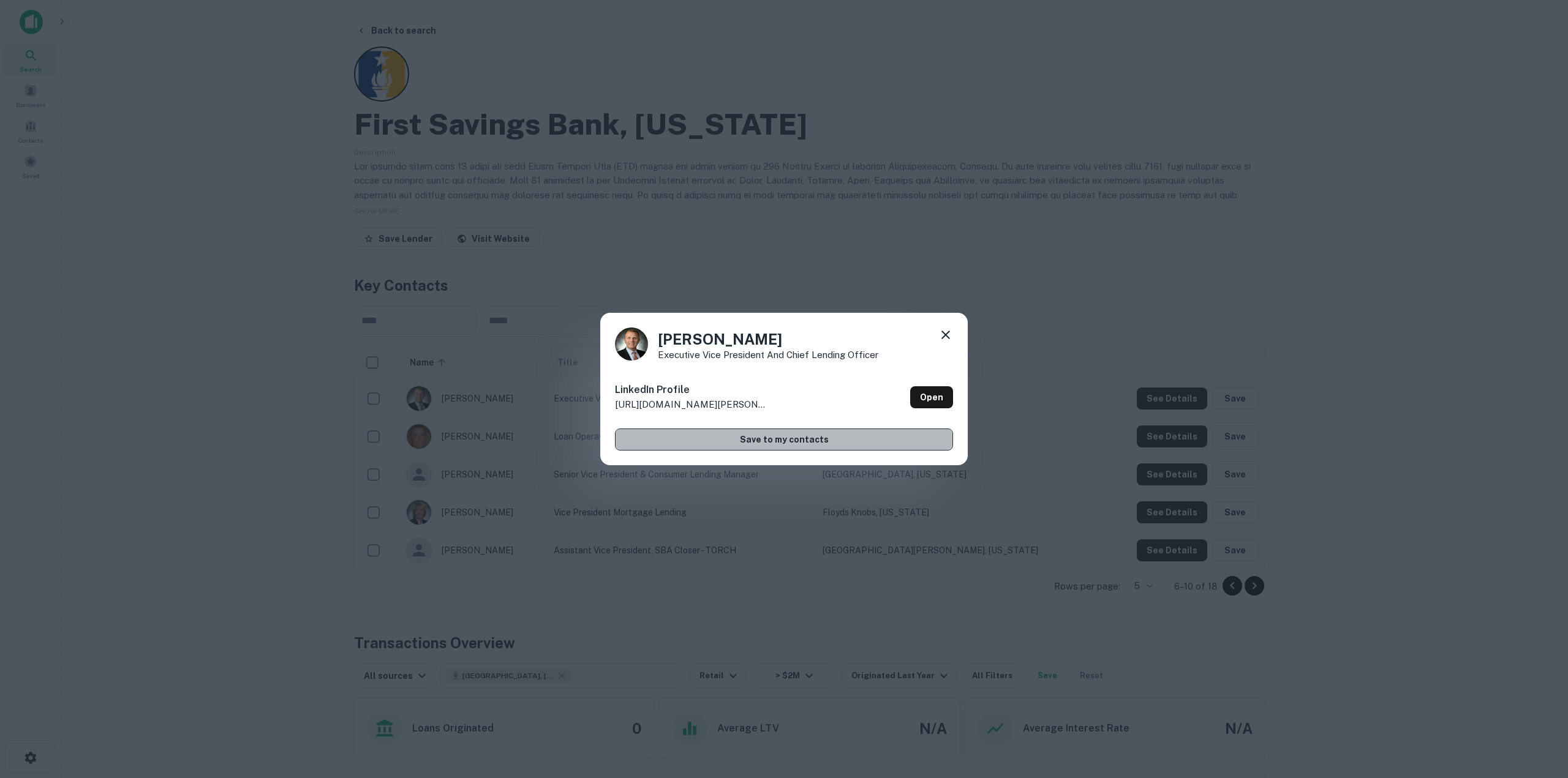
click at [794, 442] on button "Save to my contacts" at bounding box center [784, 439] width 338 height 22
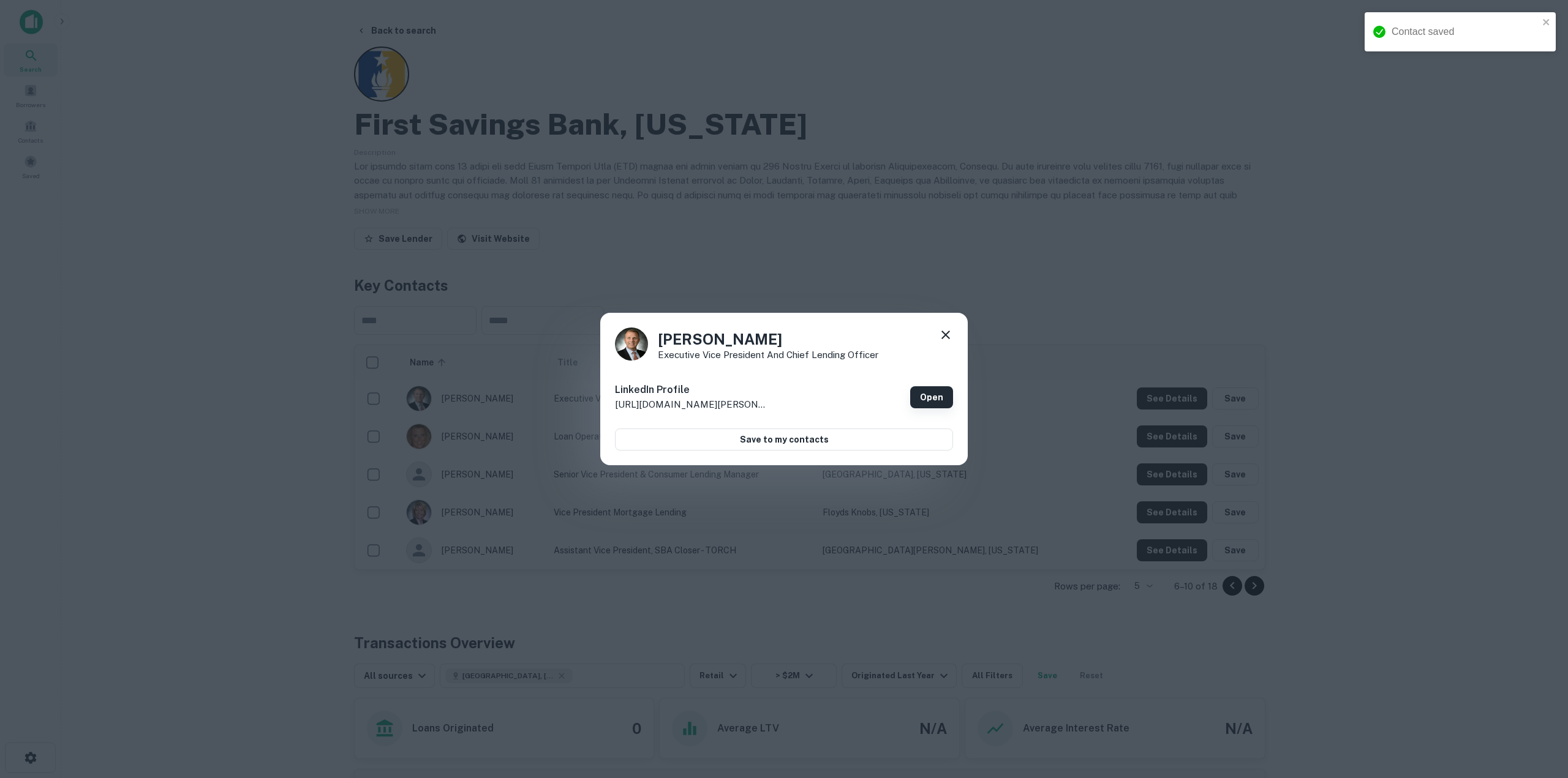
click at [932, 401] on link "Open" at bounding box center [930, 397] width 43 height 22
click at [946, 337] on icon at bounding box center [946, 335] width 15 height 15
